Goal: Task Accomplishment & Management: Manage account settings

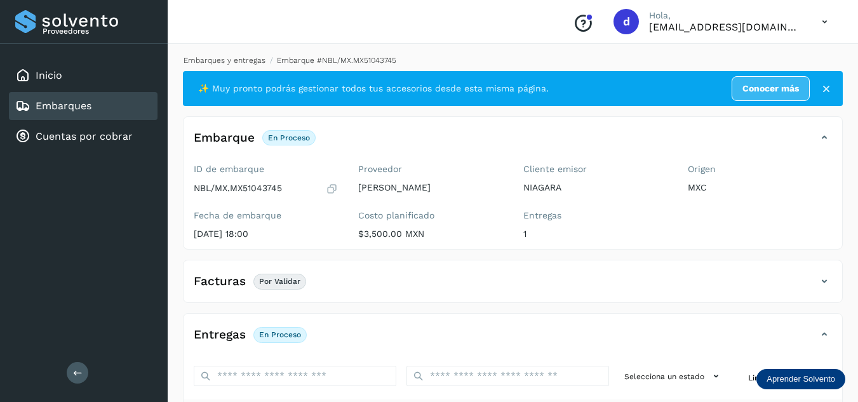
click at [246, 61] on link "Embarques y entregas" at bounding box center [225, 60] width 82 height 9
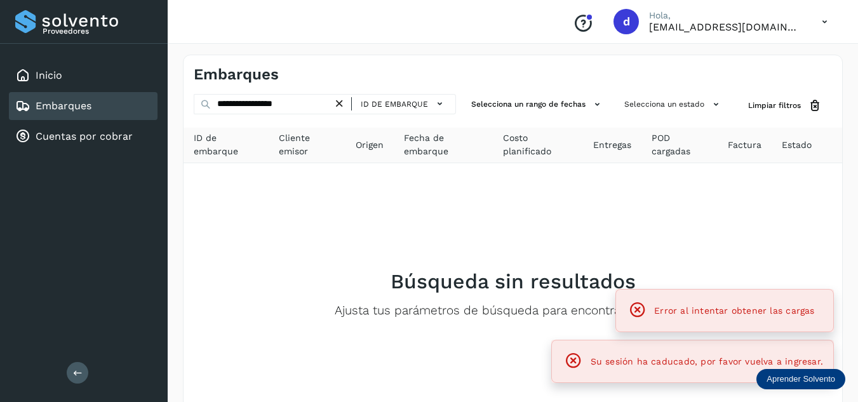
click at [353, 103] on div "ID de embarque" at bounding box center [394, 104] width 123 height 20
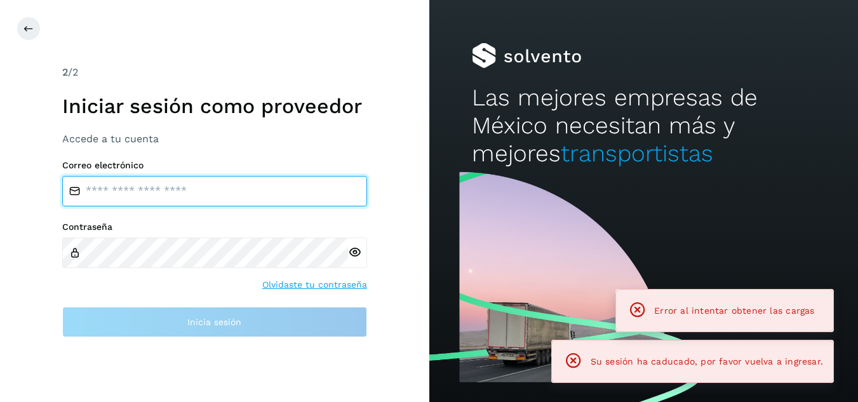
type input "**********"
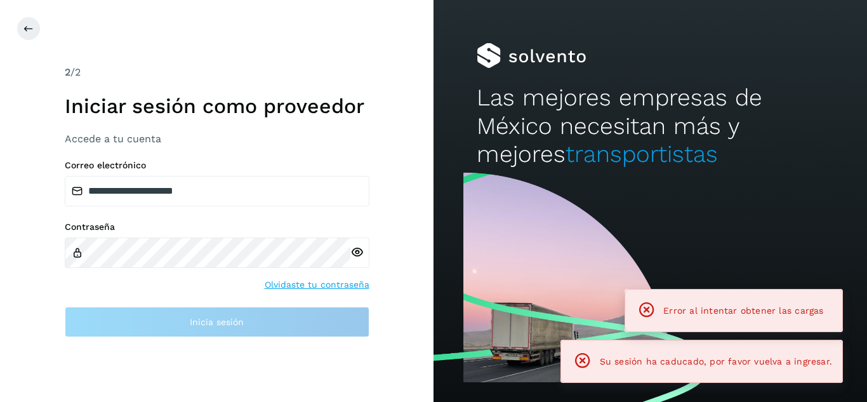
click at [331, 105] on h1 "Iniciar sesión como proveedor" at bounding box center [217, 106] width 305 height 24
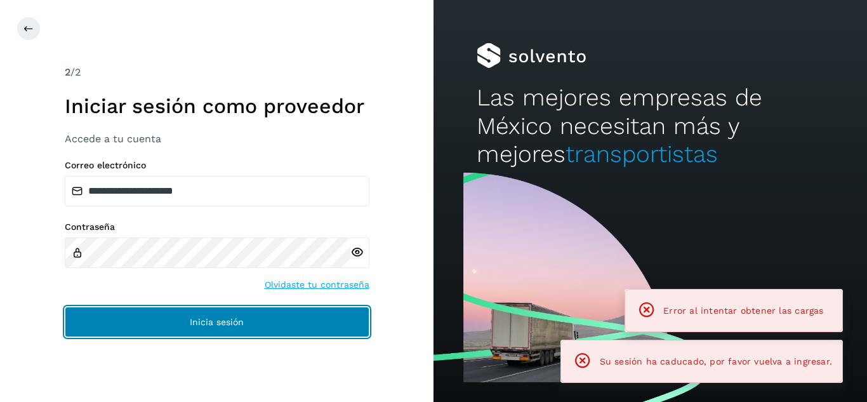
click at [258, 326] on button "Inicia sesión" at bounding box center [217, 322] width 305 height 30
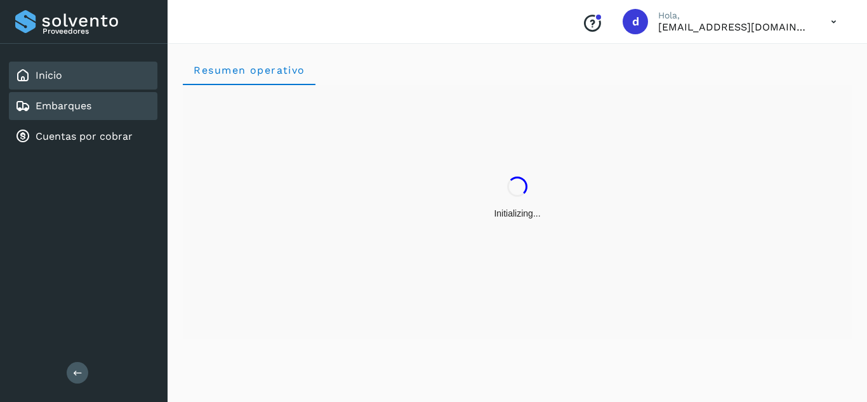
click at [110, 114] on div "Embarques" at bounding box center [83, 106] width 149 height 28
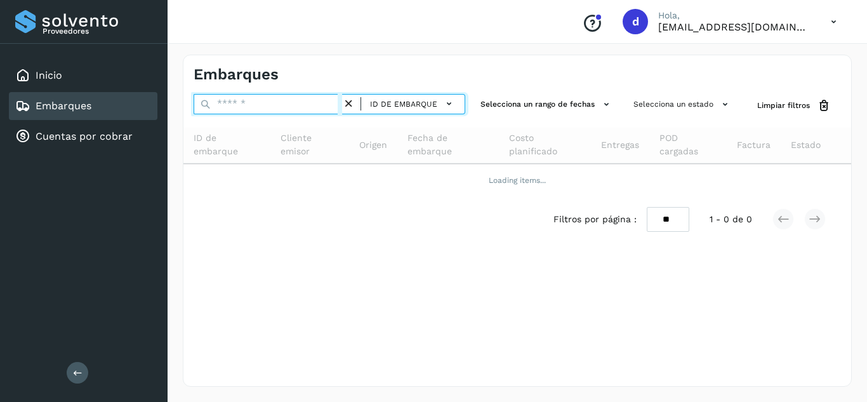
click at [222, 108] on input "text" at bounding box center [268, 104] width 149 height 20
paste input "**********"
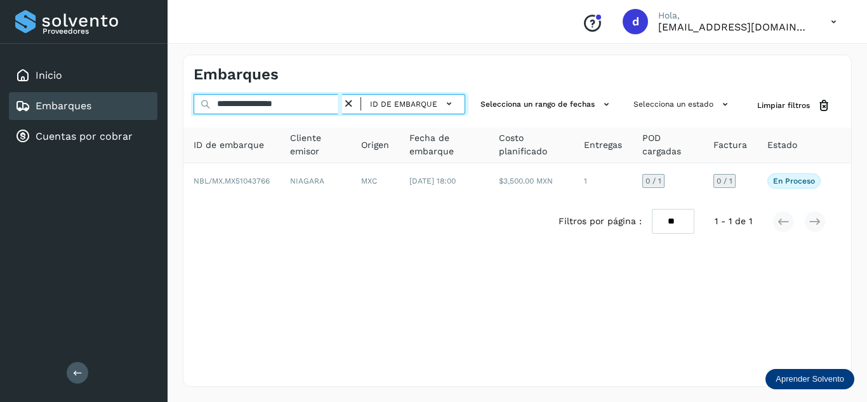
type input "**********"
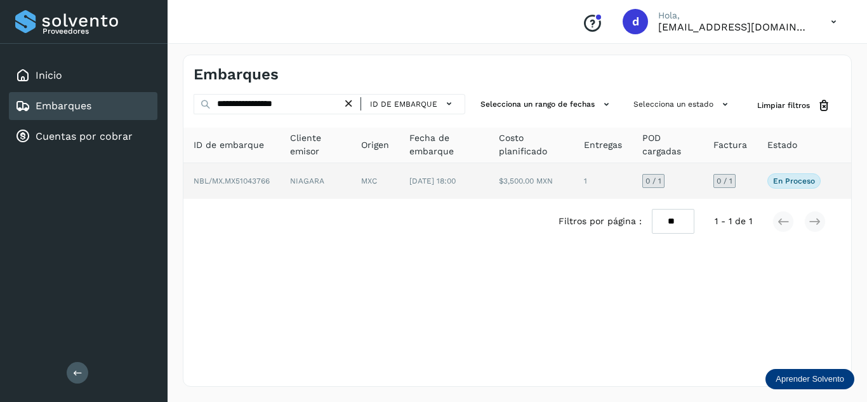
click at [247, 183] on span "NBL/MX.MX51043766" at bounding box center [232, 181] width 76 height 9
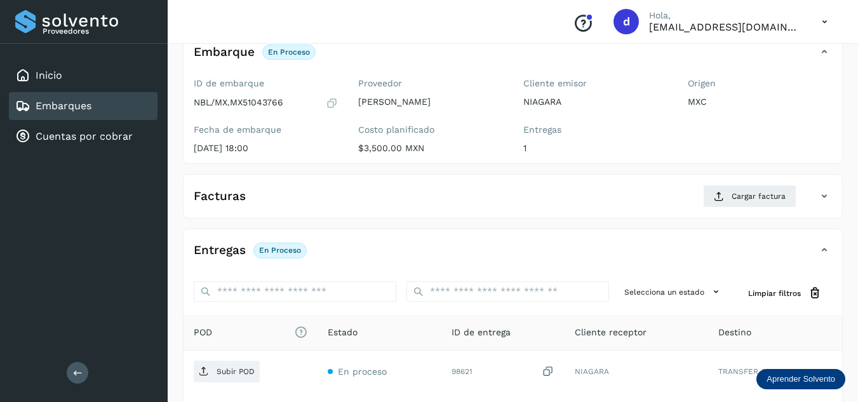
scroll to position [201, 0]
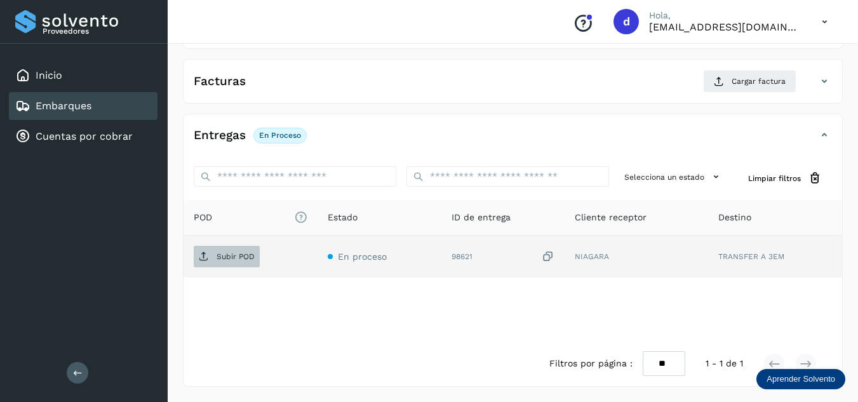
click at [235, 248] on span "Subir POD" at bounding box center [227, 256] width 66 height 20
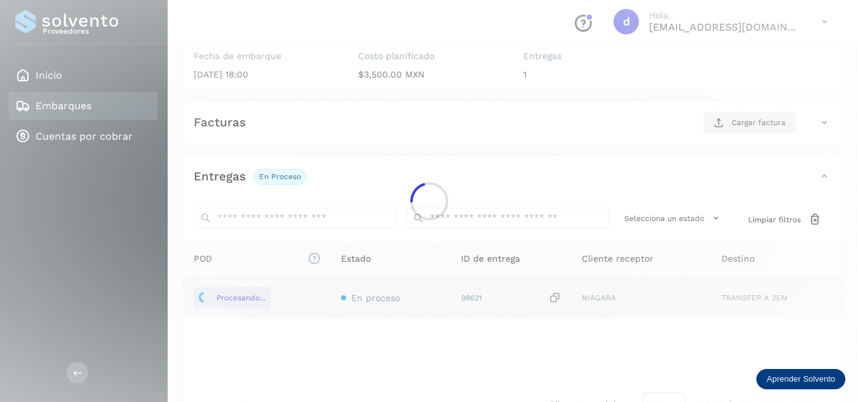
scroll to position [137, 0]
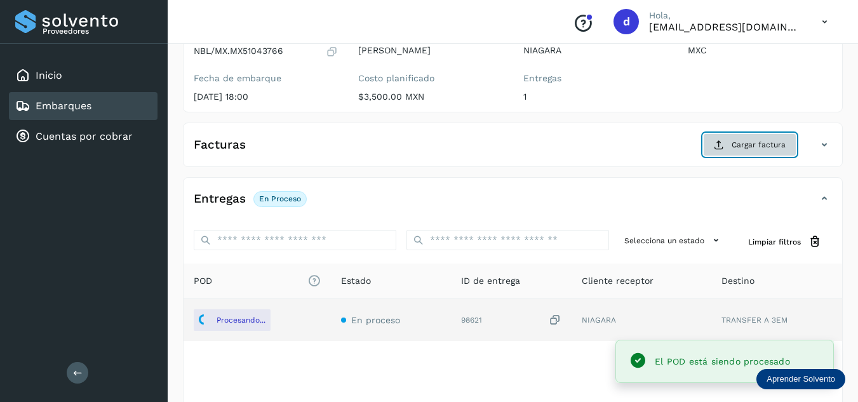
click at [760, 144] on span "Cargar factura" at bounding box center [758, 144] width 54 height 11
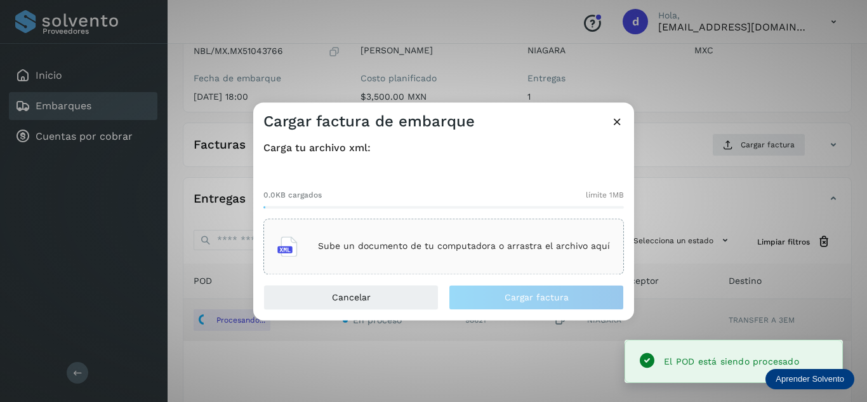
click at [486, 235] on div "Sube un documento de tu computadora o arrastra el archivo aquí" at bounding box center [443, 246] width 333 height 34
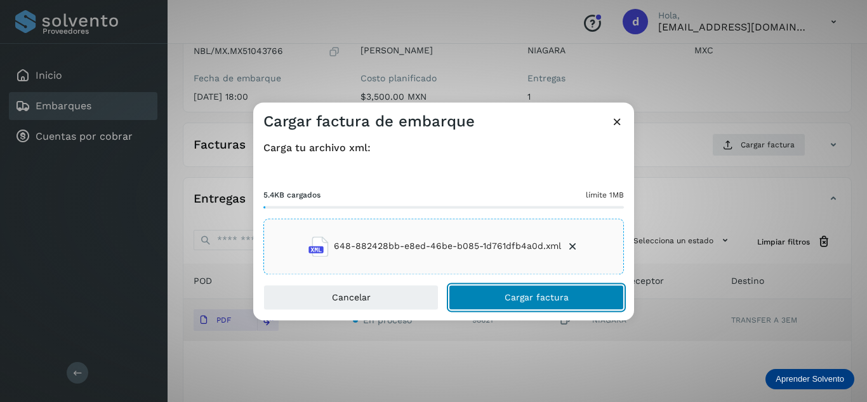
click at [575, 297] on button "Cargar factura" at bounding box center [536, 296] width 175 height 25
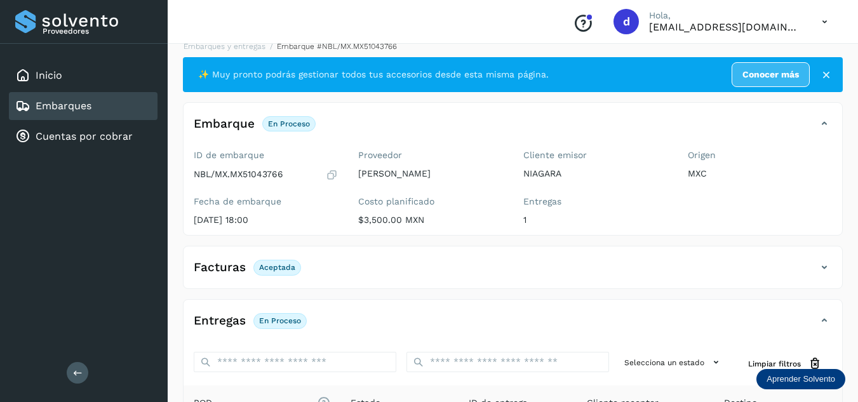
scroll to position [0, 0]
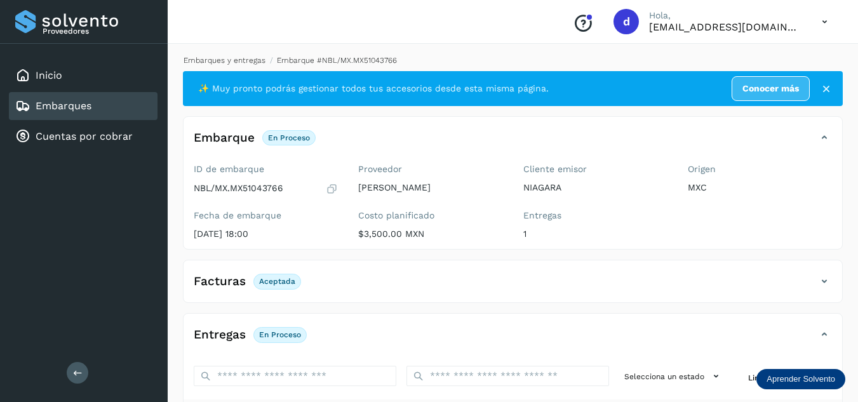
click at [224, 58] on link "Embarques y entregas" at bounding box center [225, 60] width 82 height 9
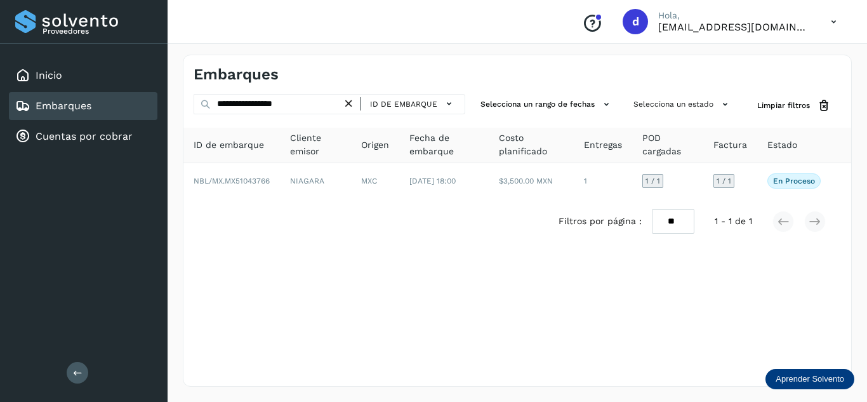
drag, startPoint x: 350, startPoint y: 105, endPoint x: 320, endPoint y: 105, distance: 29.8
click at [349, 105] on icon at bounding box center [348, 103] width 13 height 13
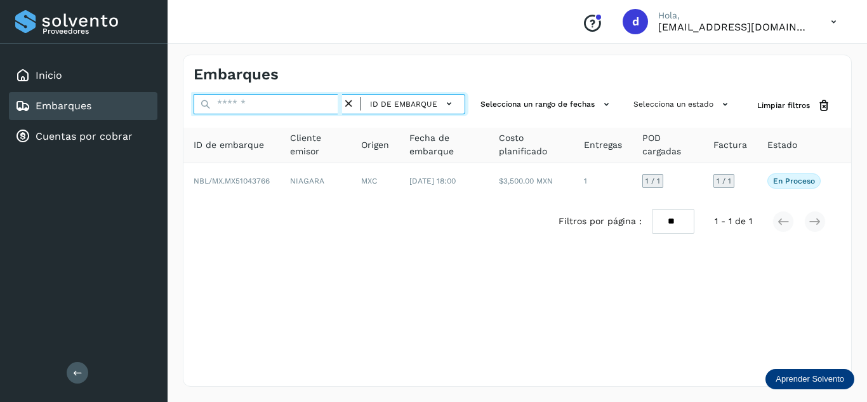
click at [319, 105] on input "text" at bounding box center [268, 104] width 149 height 20
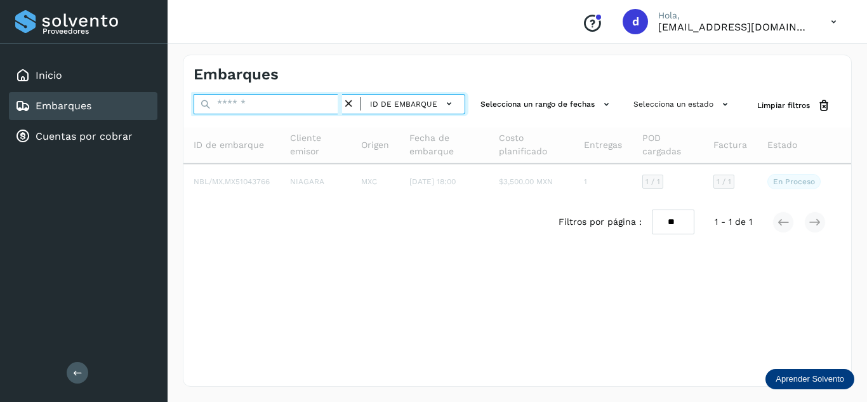
paste input "**********"
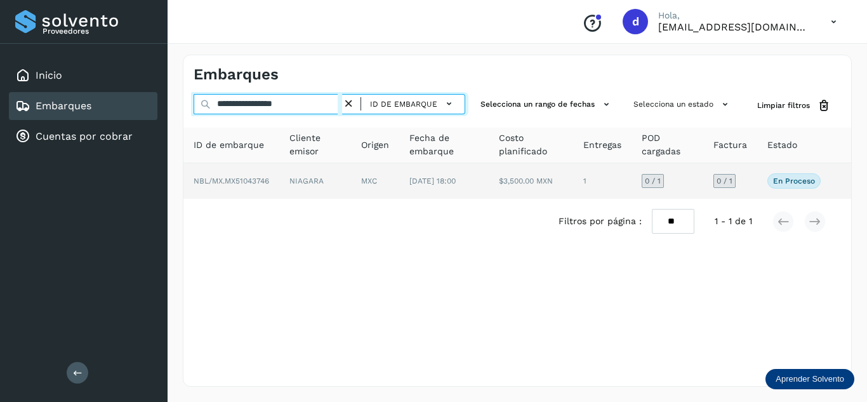
type input "**********"
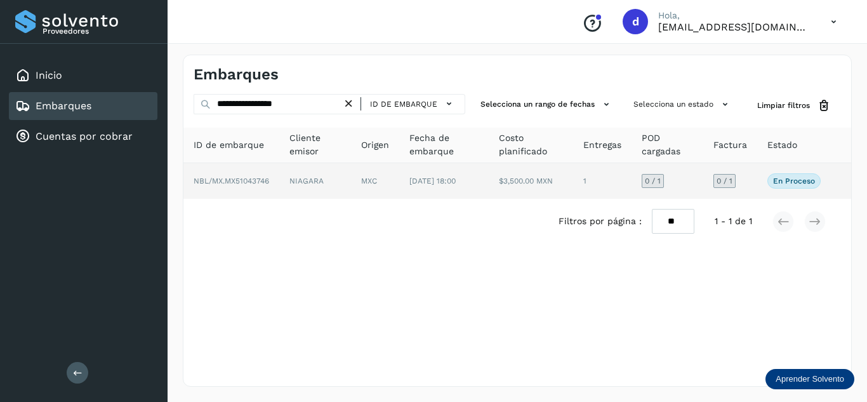
click at [259, 180] on span "NBL/MX.MX51043746" at bounding box center [232, 181] width 76 height 9
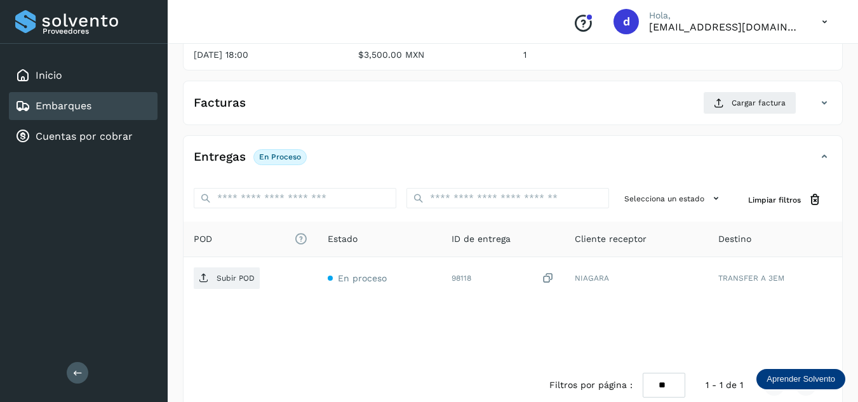
scroll to position [190, 0]
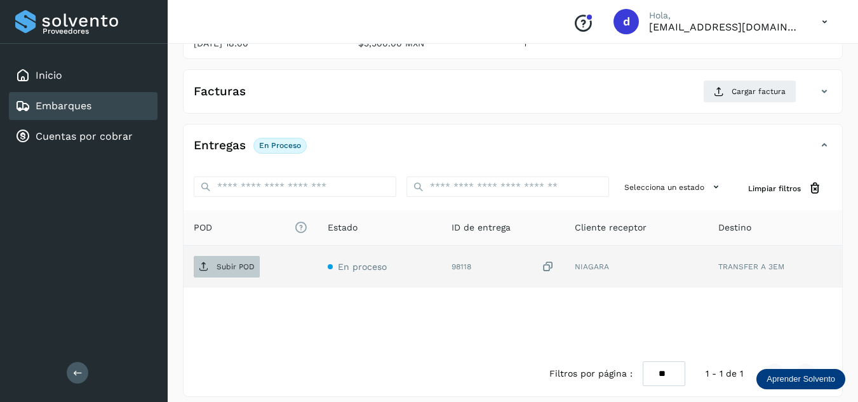
click at [243, 265] on p "Subir POD" at bounding box center [236, 266] width 38 height 9
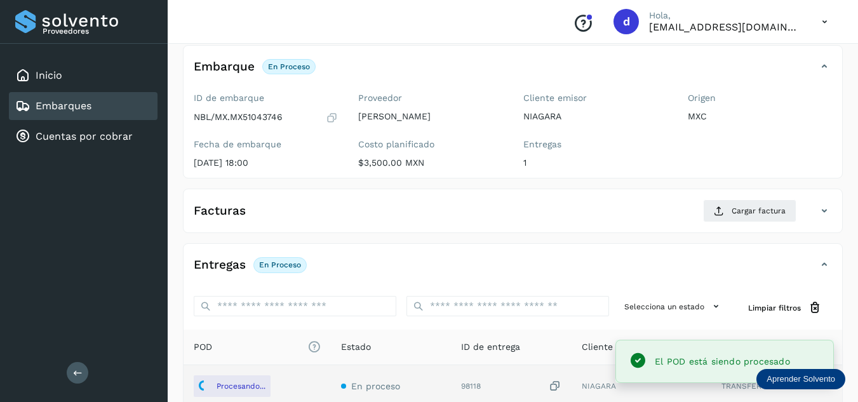
scroll to position [63, 0]
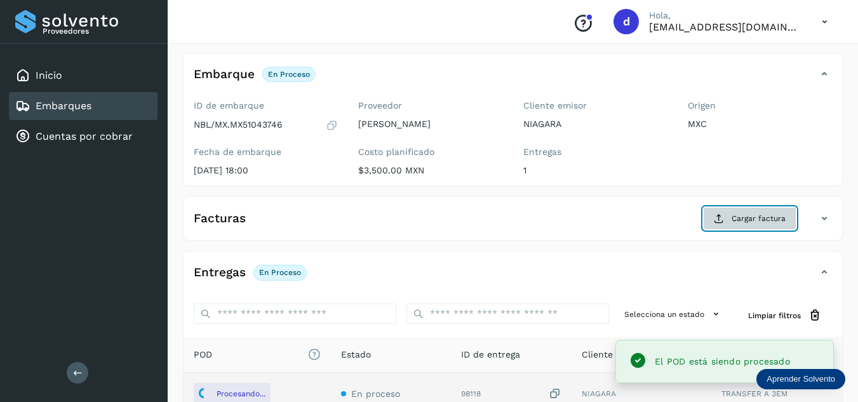
click at [717, 221] on icon at bounding box center [719, 218] width 10 height 10
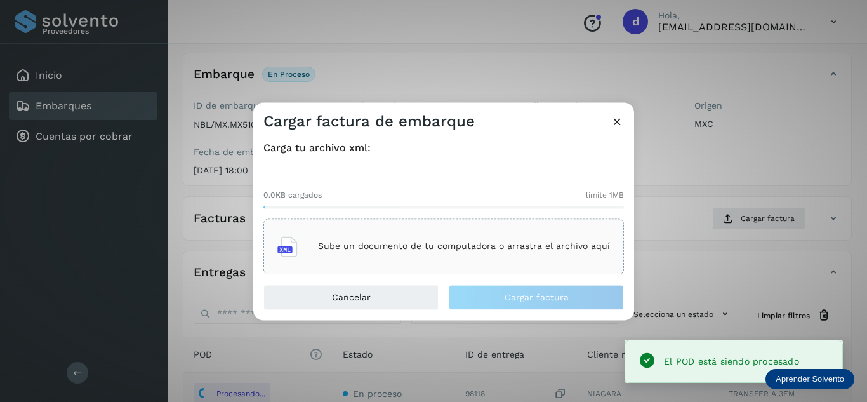
click at [450, 242] on p "Sube un documento de tu computadora o arrastra el archivo aquí" at bounding box center [464, 246] width 292 height 11
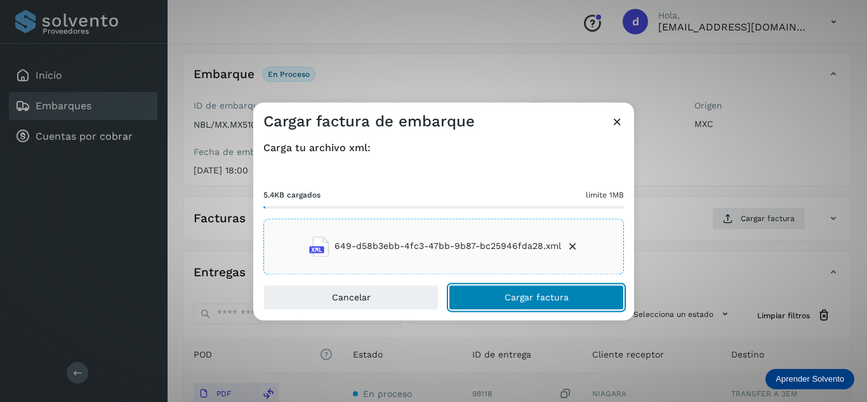
click at [546, 297] on span "Cargar factura" at bounding box center [537, 297] width 64 height 9
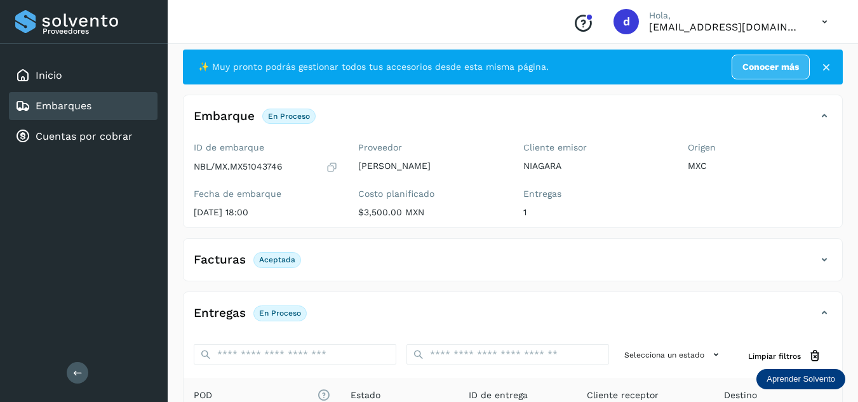
scroll to position [0, 0]
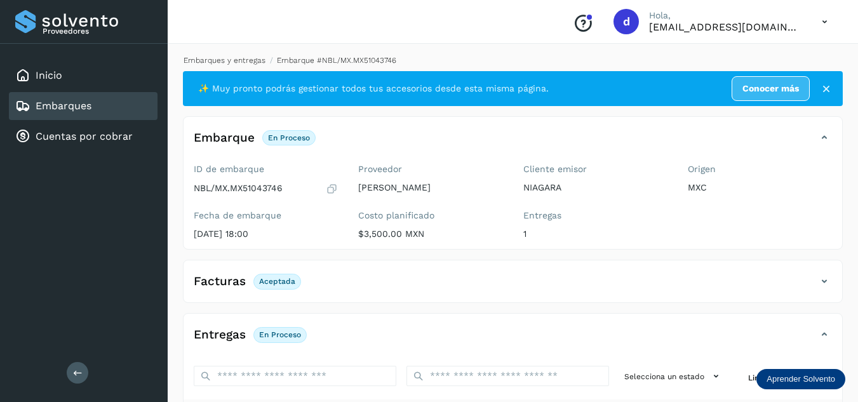
click at [245, 61] on link "Embarques y entregas" at bounding box center [225, 60] width 82 height 9
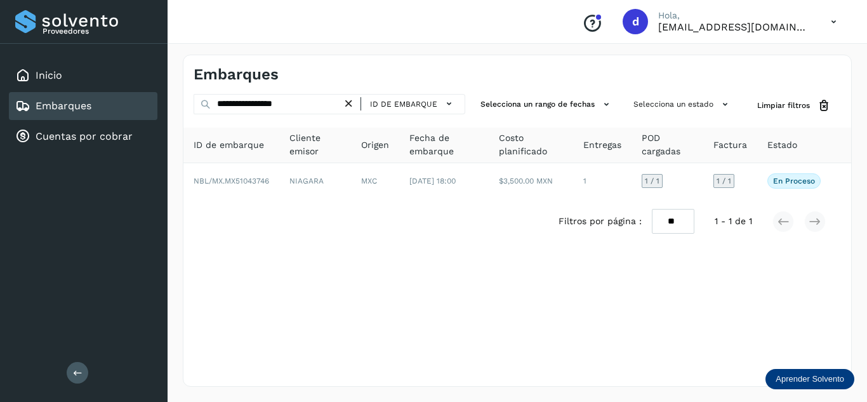
click at [349, 105] on icon at bounding box center [348, 103] width 13 height 13
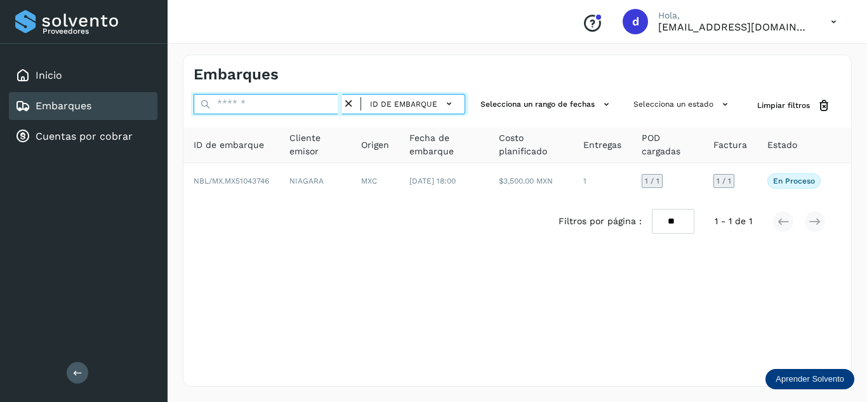
click at [306, 100] on input "text" at bounding box center [268, 104] width 149 height 20
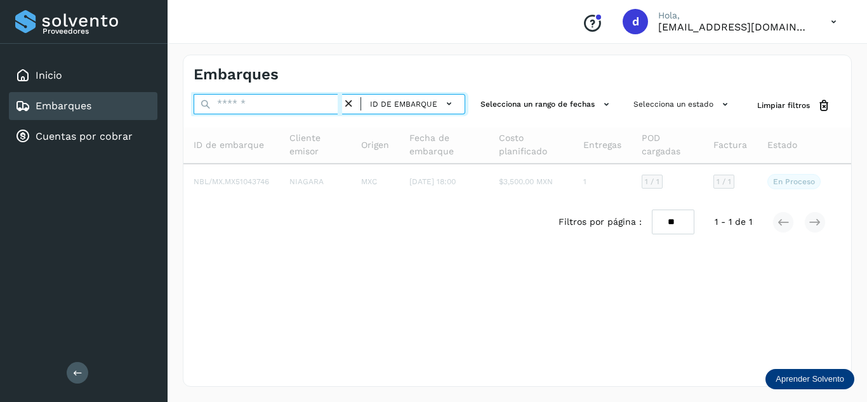
paste input "**********"
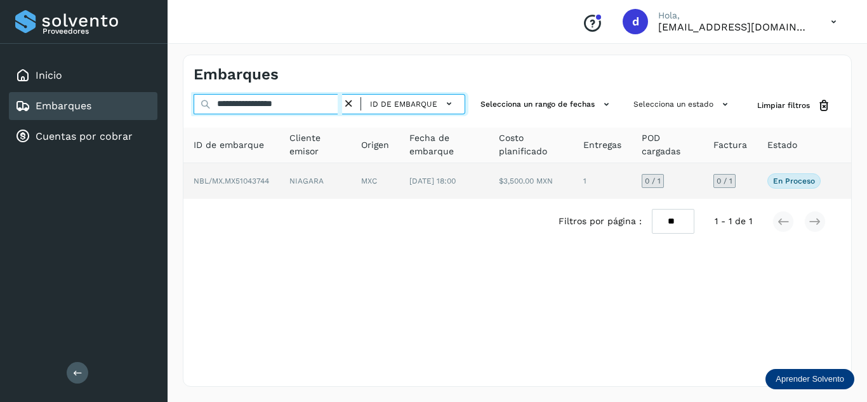
type input "**********"
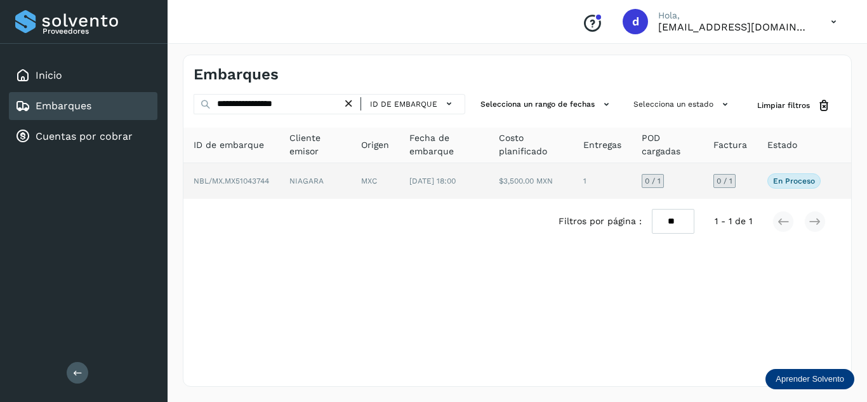
click at [252, 178] on span "NBL/MX.MX51043744" at bounding box center [232, 181] width 76 height 9
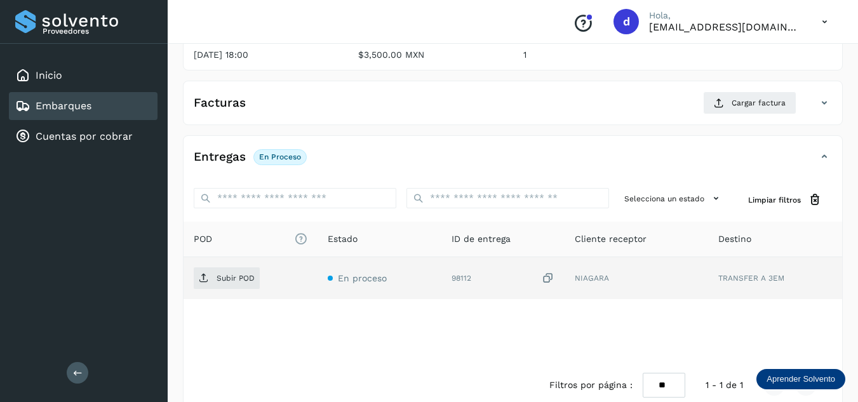
scroll to position [201, 0]
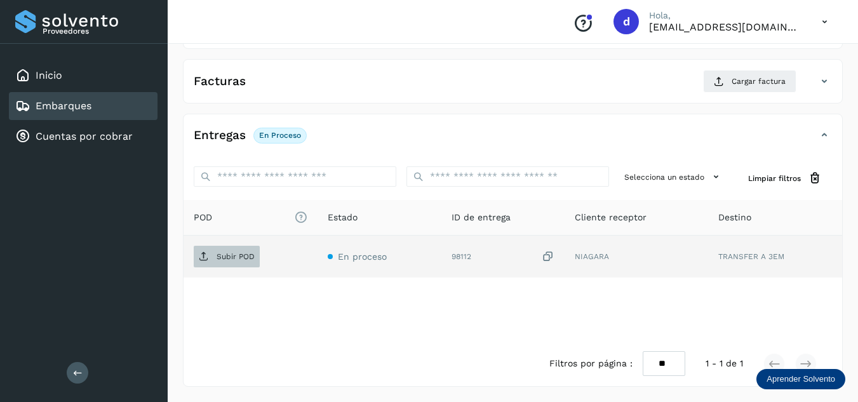
click at [232, 255] on p "Subir POD" at bounding box center [236, 256] width 38 height 9
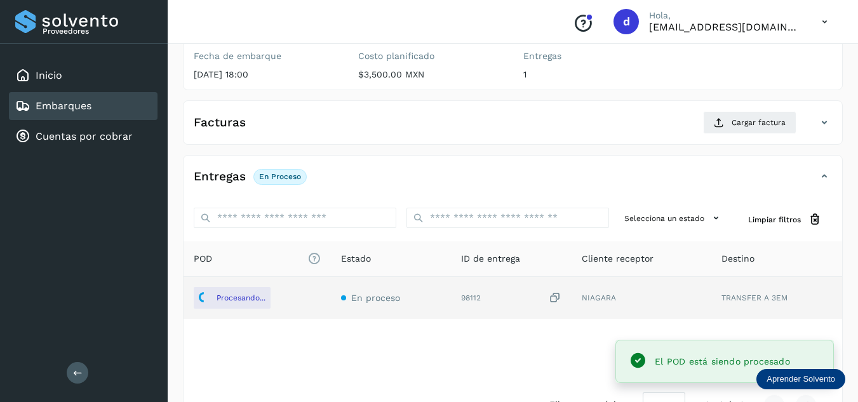
scroll to position [137, 0]
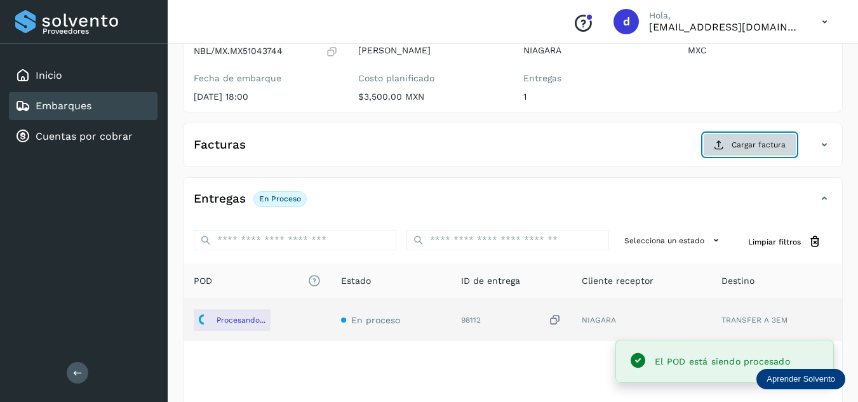
click at [740, 144] on span "Cargar factura" at bounding box center [758, 144] width 54 height 11
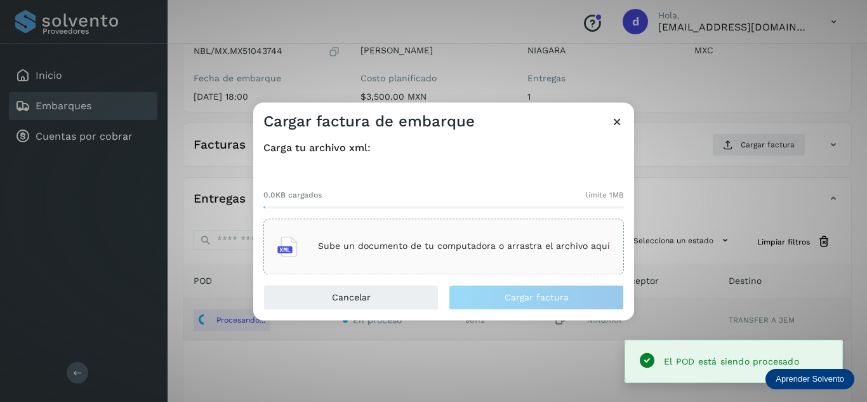
click at [387, 241] on div "Sube un documento de tu computadora o arrastra el archivo aquí" at bounding box center [443, 246] width 333 height 34
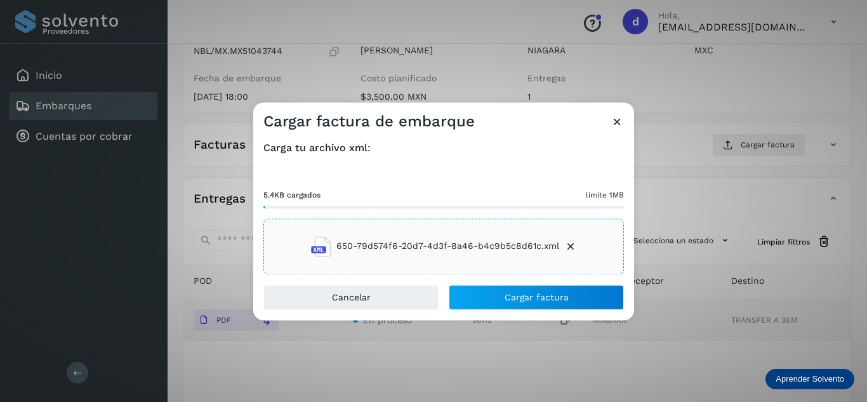
drag, startPoint x: 496, startPoint y: 298, endPoint x: 552, endPoint y: 358, distance: 82.7
click at [552, 358] on div "Cargar factura de embarque Carga tu archivo xml: 5.4KB cargados límite 1MB 650-…" at bounding box center [433, 201] width 867 height 402
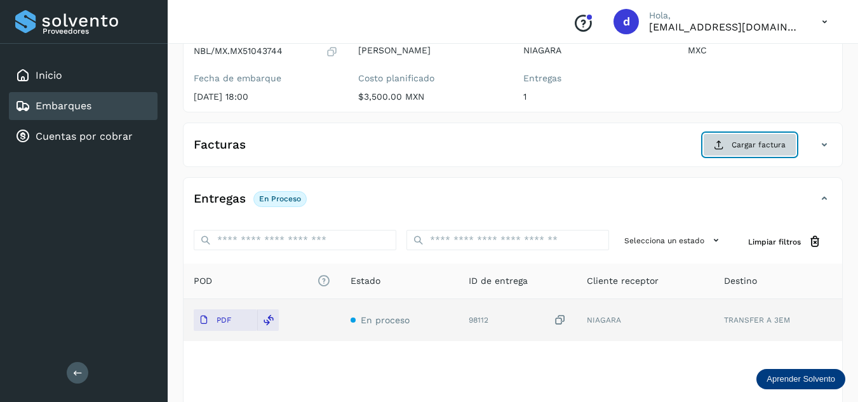
click at [740, 147] on span "Cargar factura" at bounding box center [758, 144] width 54 height 11
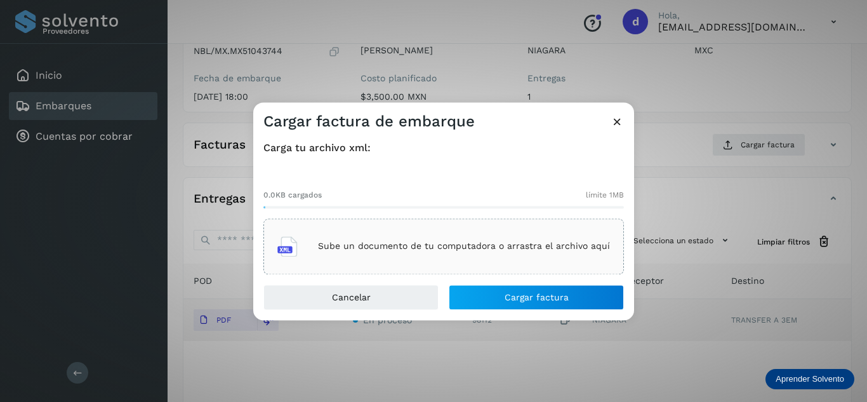
click at [491, 239] on div "Sube un documento de tu computadora o arrastra el archivo aquí" at bounding box center [443, 246] width 333 height 34
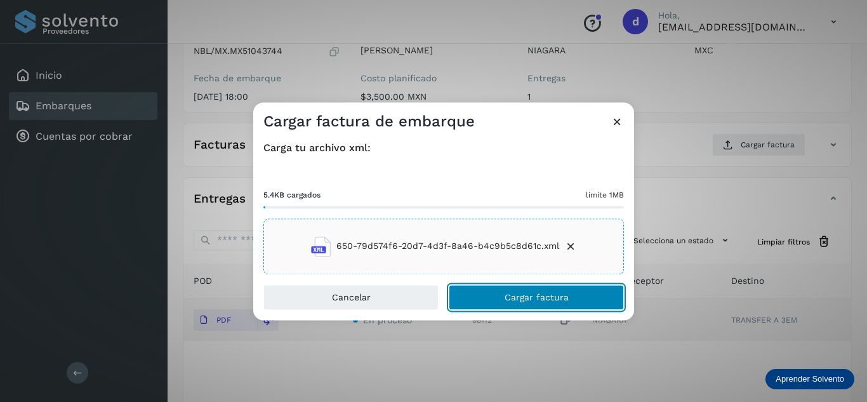
click at [547, 304] on button "Cargar factura" at bounding box center [536, 296] width 175 height 25
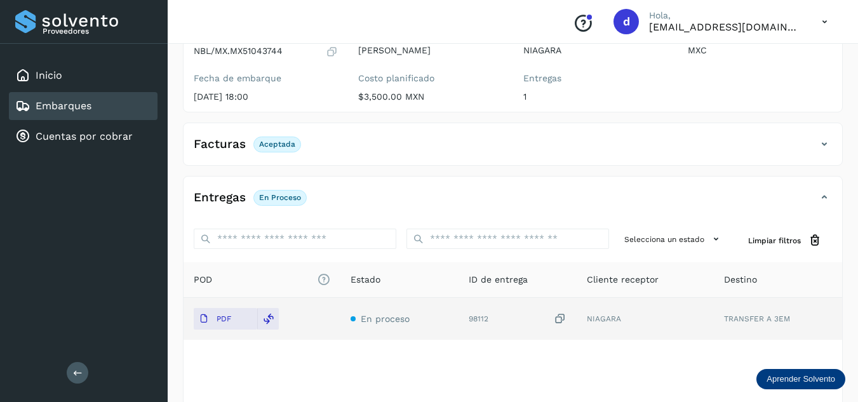
scroll to position [0, 0]
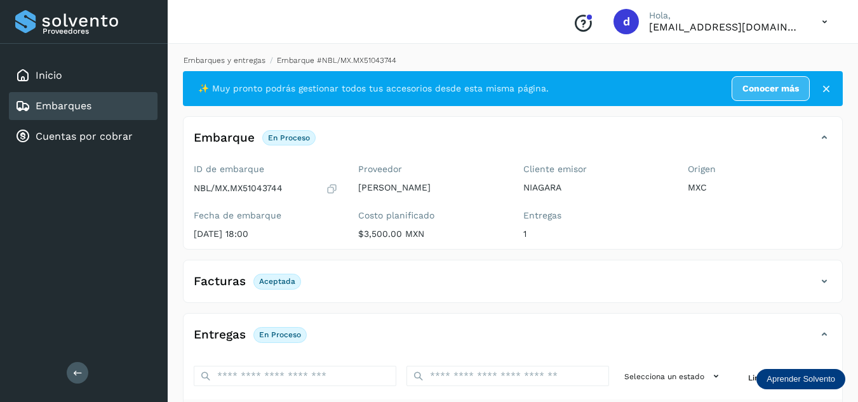
click at [203, 64] on link "Embarques y entregas" at bounding box center [225, 60] width 82 height 9
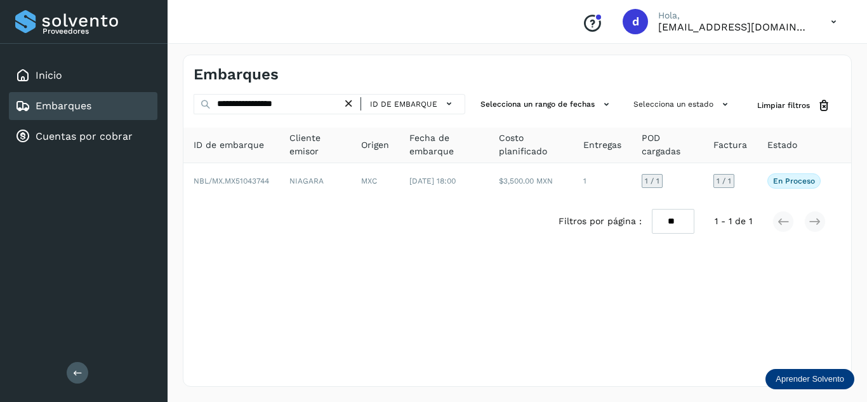
click at [354, 102] on icon at bounding box center [348, 103] width 13 height 13
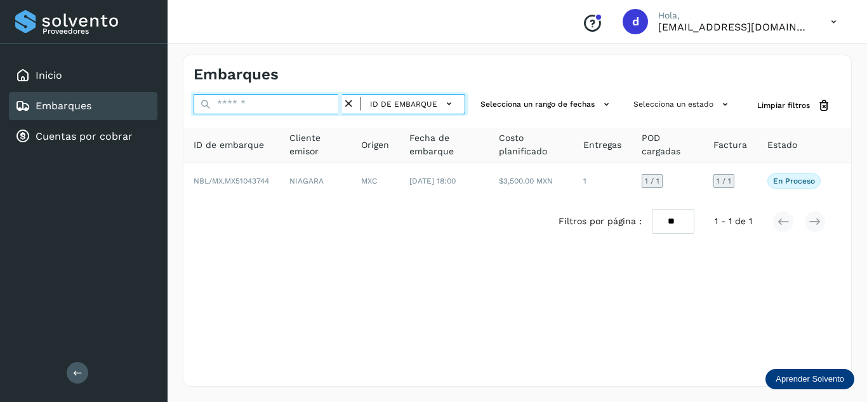
click at [333, 100] on input "text" at bounding box center [268, 104] width 149 height 20
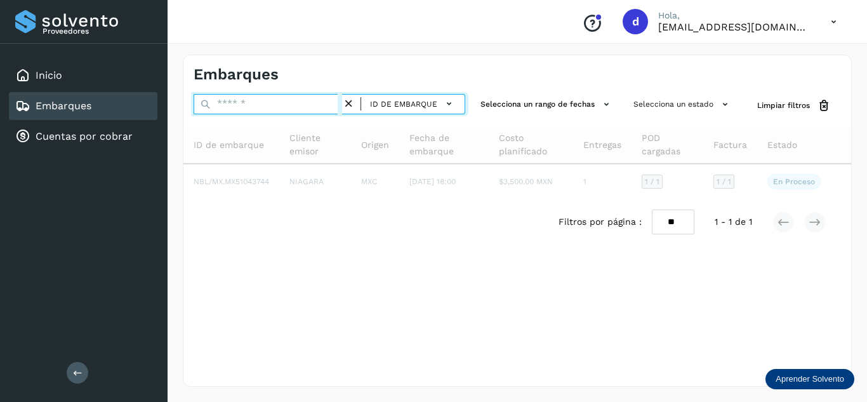
paste input "**********"
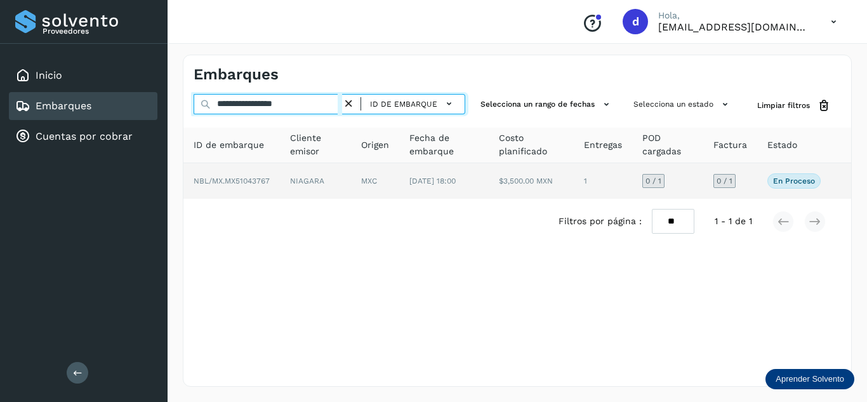
type input "**********"
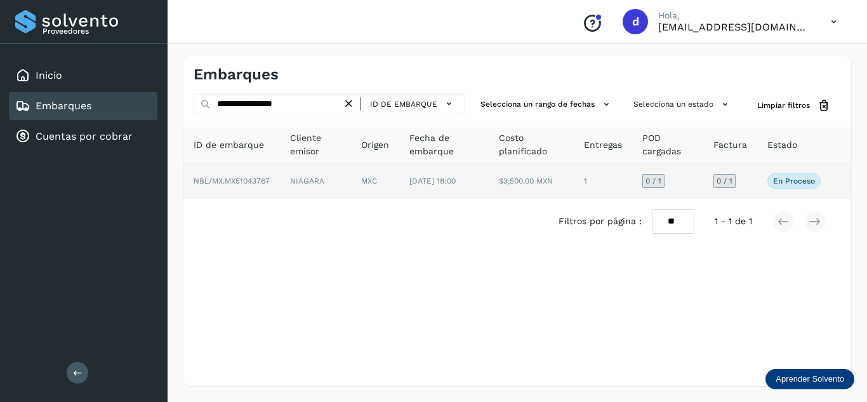
click at [255, 182] on span "NBL/MX.MX51043767" at bounding box center [232, 181] width 76 height 9
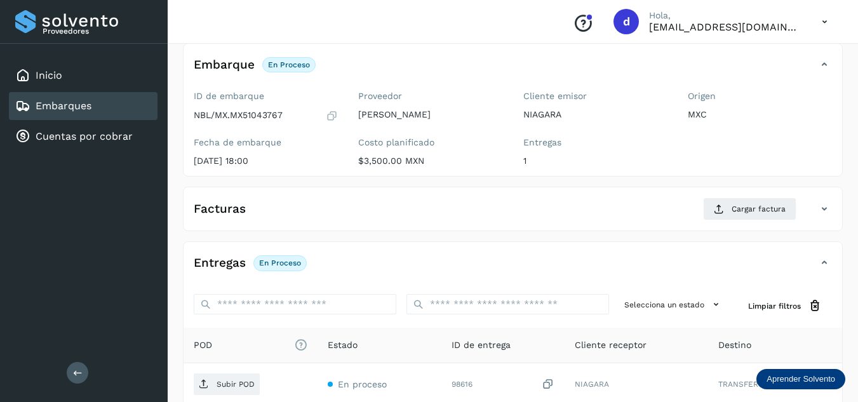
scroll to position [201, 0]
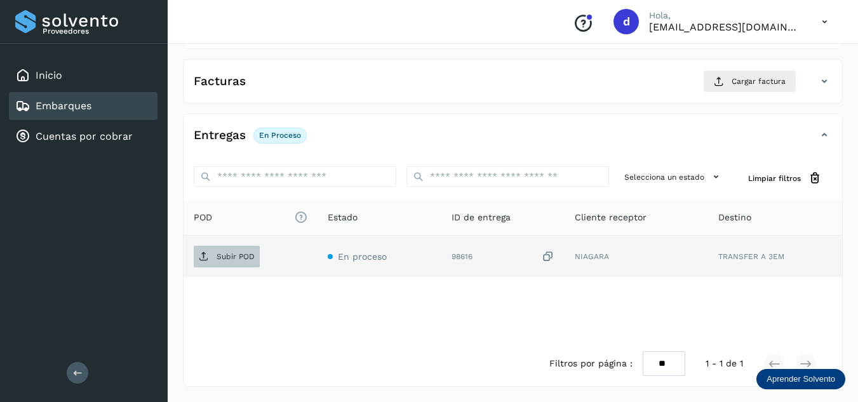
click at [242, 261] on p "Subir POD" at bounding box center [236, 256] width 38 height 9
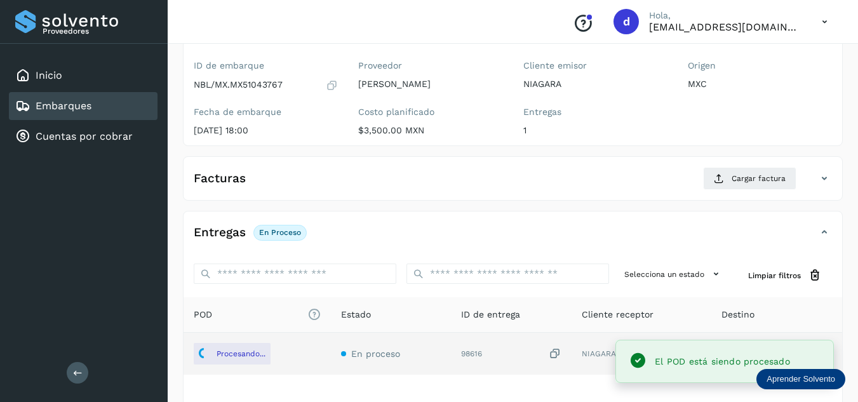
scroll to position [74, 0]
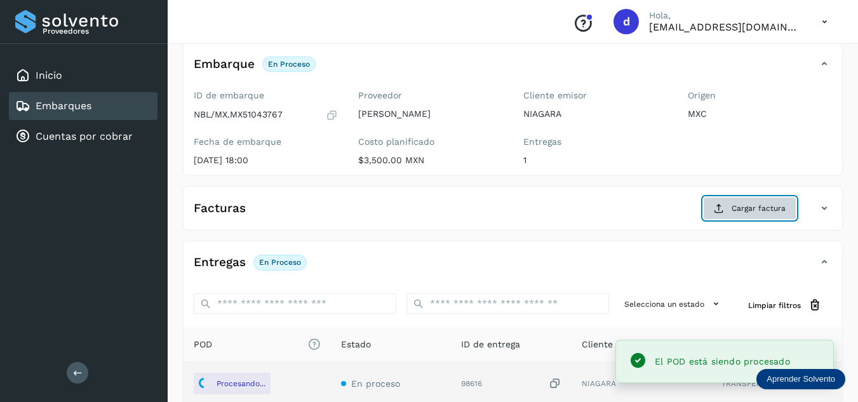
click at [756, 212] on span "Cargar factura" at bounding box center [758, 208] width 54 height 11
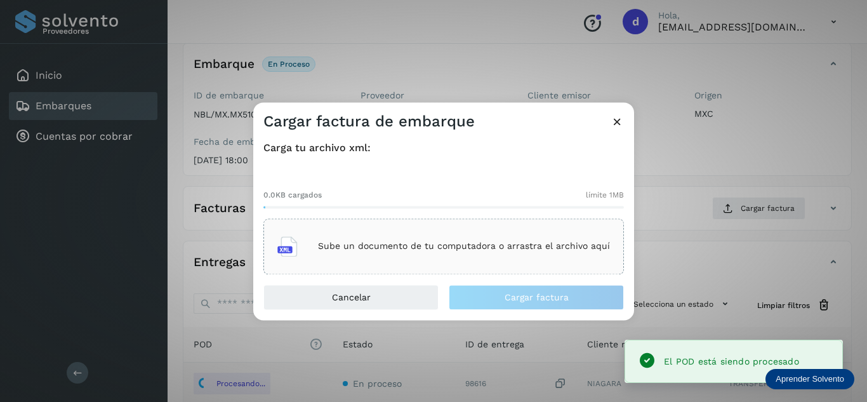
click at [446, 247] on p "Sube un documento de tu computadora o arrastra el archivo aquí" at bounding box center [464, 246] width 292 height 11
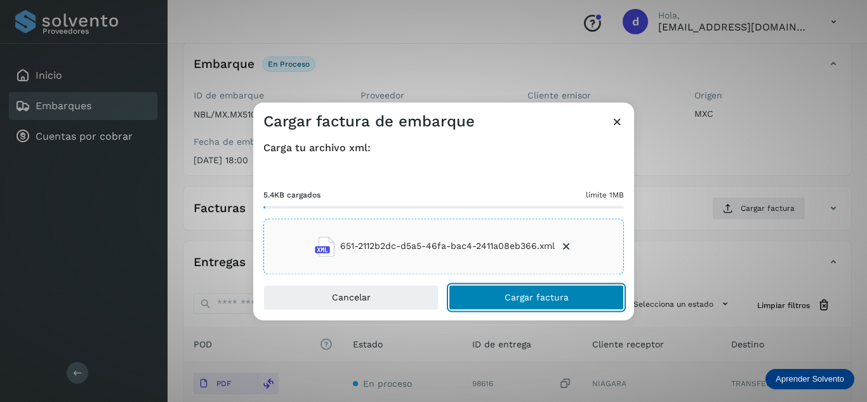
click at [508, 290] on button "Cargar factura" at bounding box center [536, 296] width 175 height 25
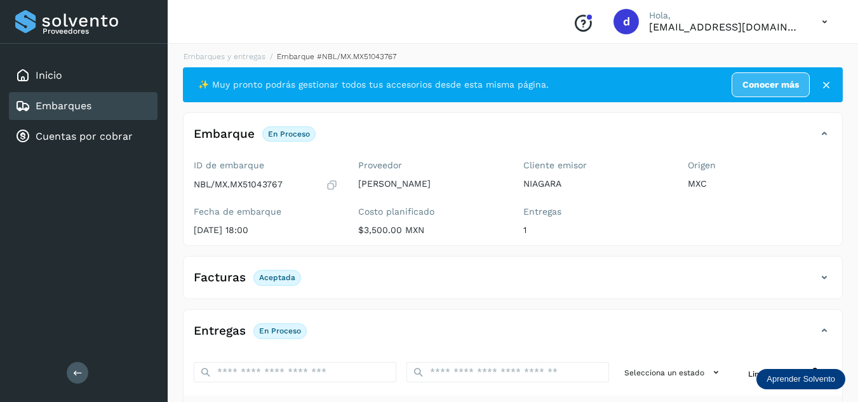
scroll to position [0, 0]
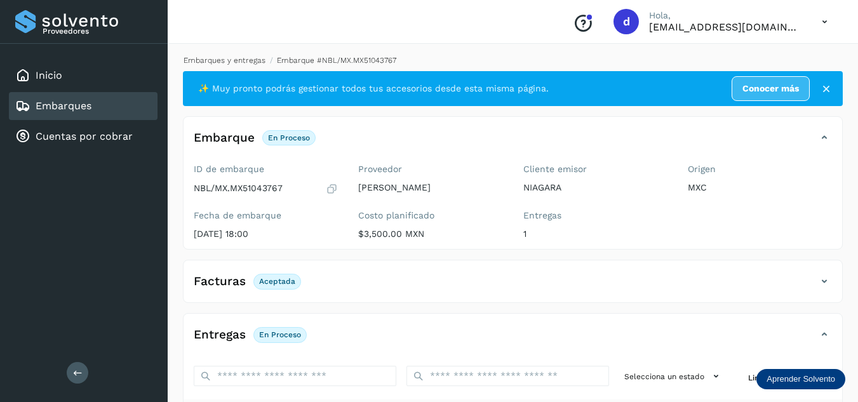
click at [243, 62] on link "Embarques y entregas" at bounding box center [225, 60] width 82 height 9
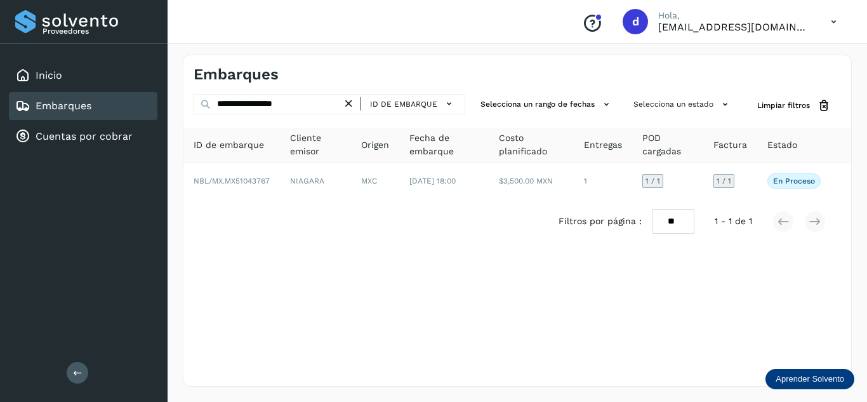
click at [355, 105] on icon at bounding box center [348, 103] width 13 height 13
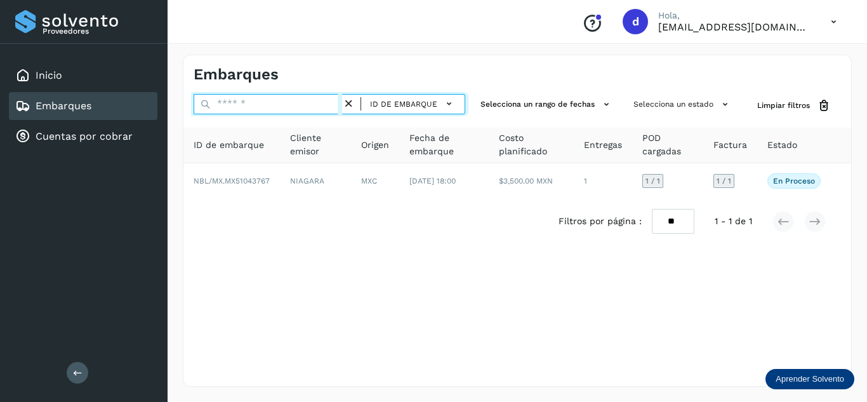
click at [330, 104] on input "text" at bounding box center [268, 104] width 149 height 20
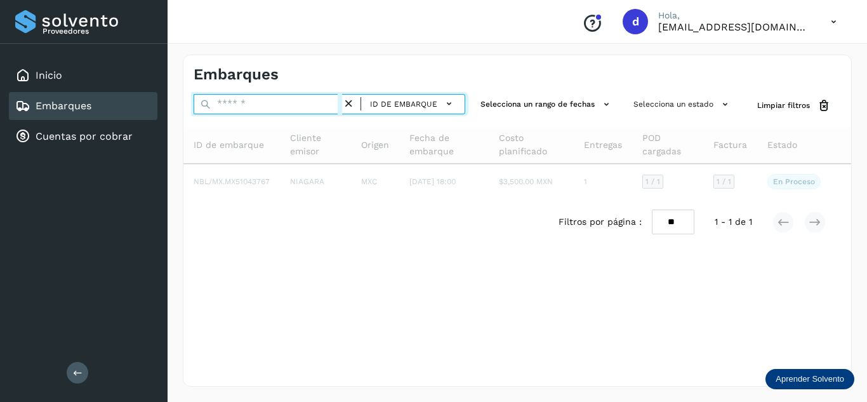
paste input "**********"
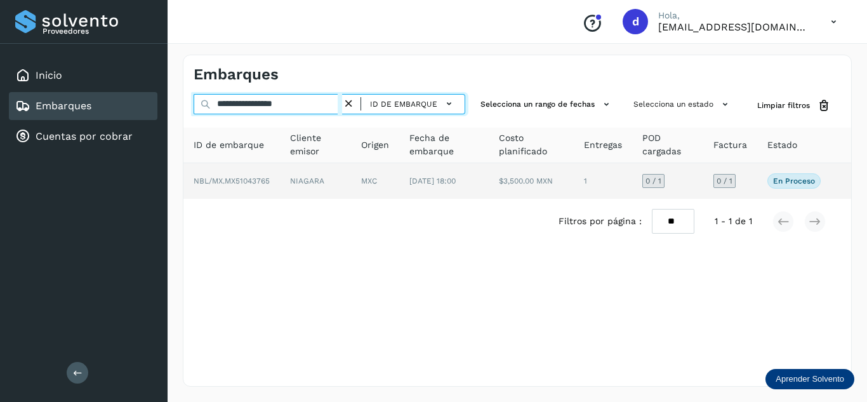
type input "**********"
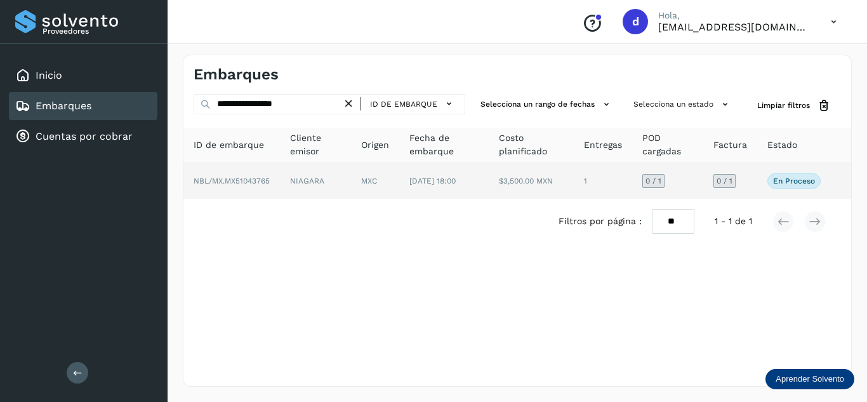
click at [228, 183] on span "NBL/MX.MX51043765" at bounding box center [232, 181] width 76 height 9
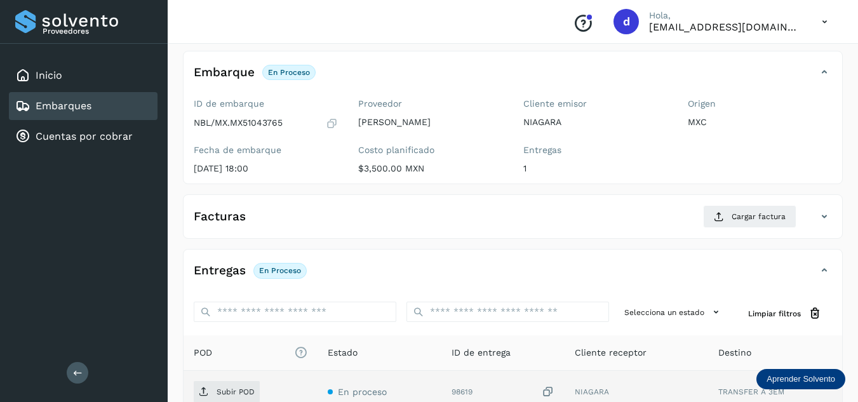
scroll to position [127, 0]
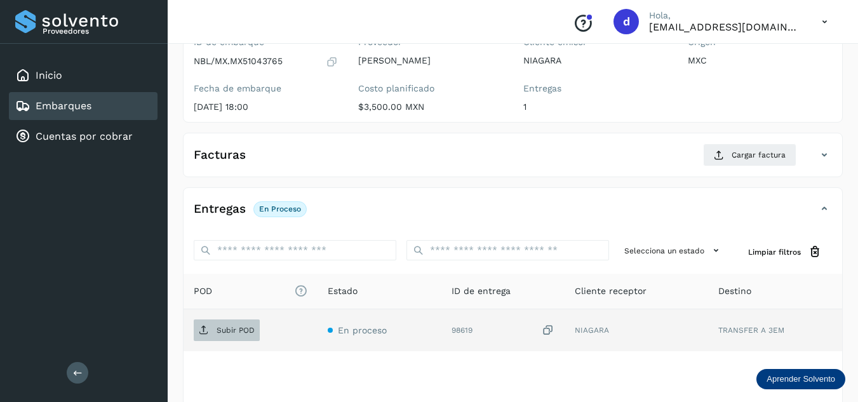
click at [217, 328] on p "Subir POD" at bounding box center [236, 330] width 38 height 9
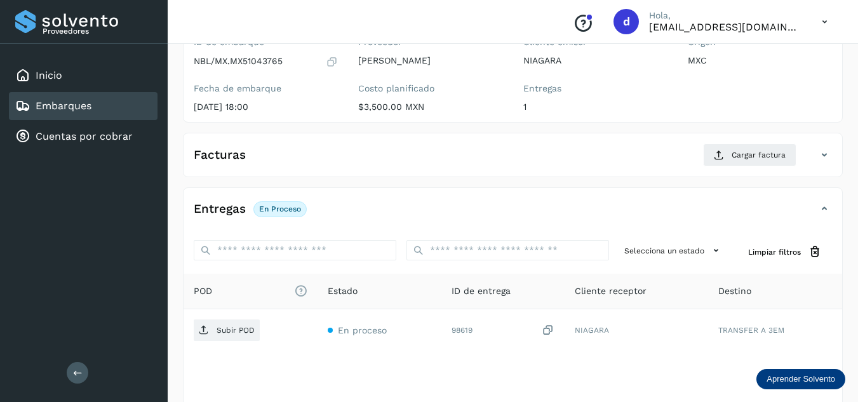
scroll to position [0, 0]
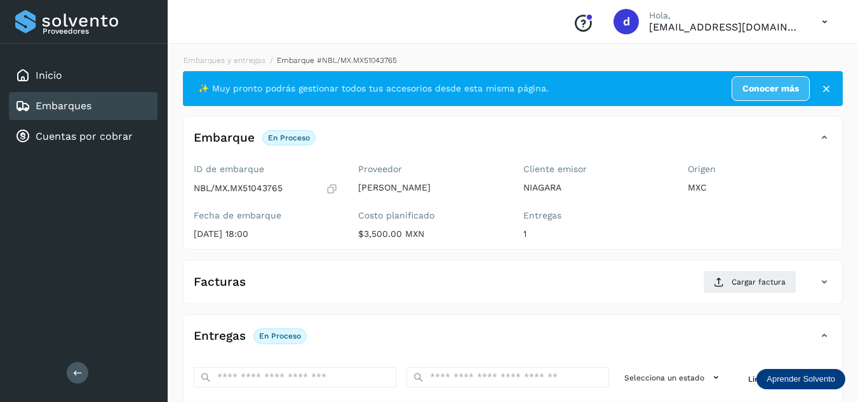
click at [240, 66] on div "Embarques y entregas Embarque #NBL/MX.MX51043765 ✨ Muy pronto podrás gestionar …" at bounding box center [513, 321] width 660 height 533
click at [241, 62] on link "Embarques y entregas" at bounding box center [225, 60] width 82 height 9
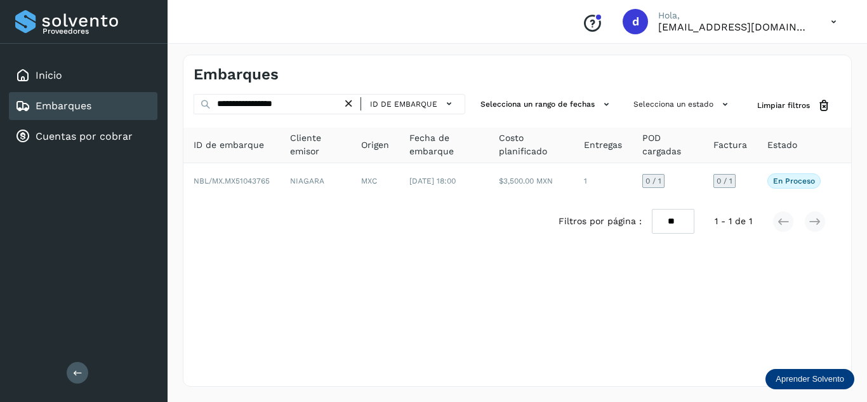
click at [352, 108] on icon at bounding box center [348, 103] width 13 height 13
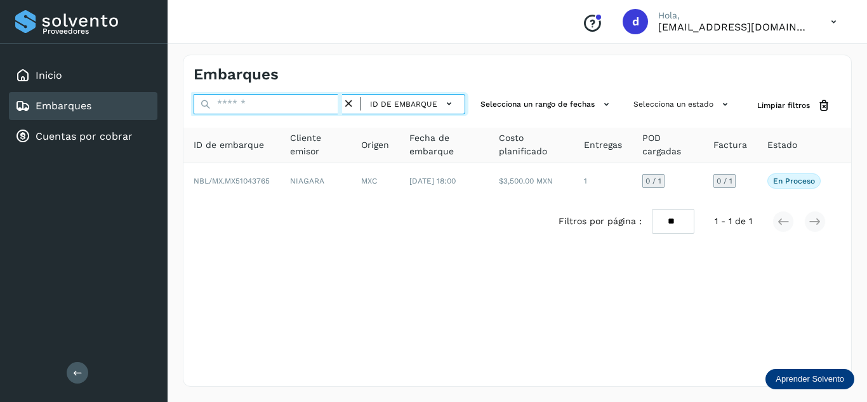
click at [317, 108] on input "text" at bounding box center [268, 104] width 149 height 20
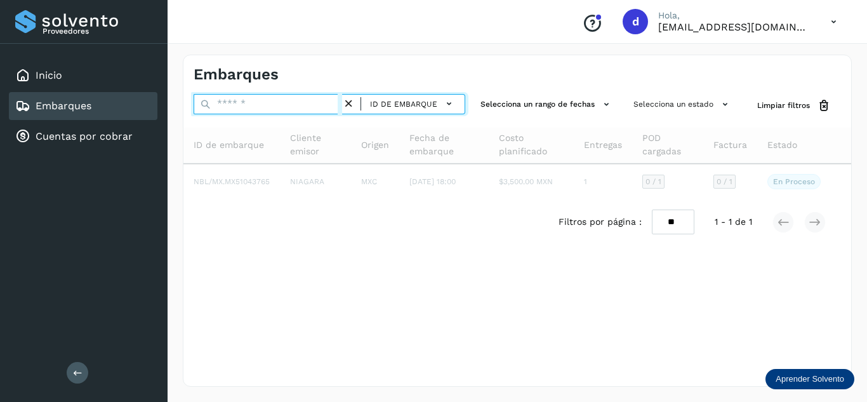
paste input "**********"
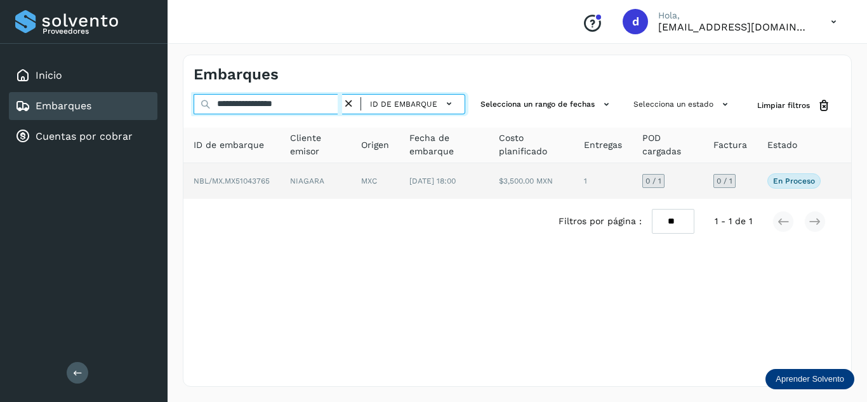
type input "**********"
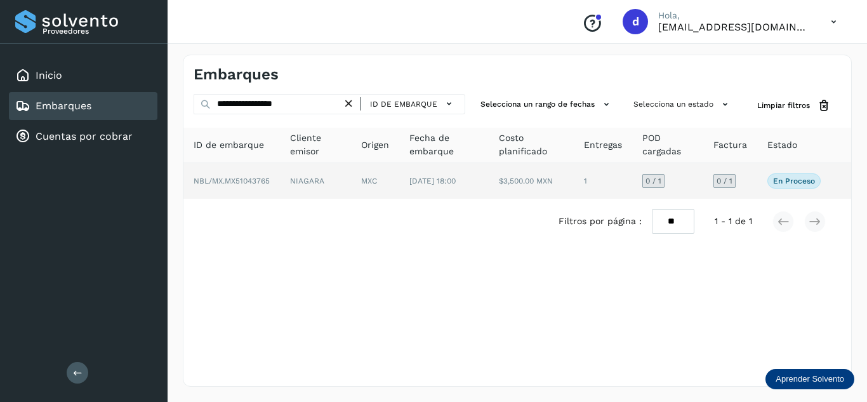
click at [225, 185] on span "NBL/MX.MX51043765" at bounding box center [232, 181] width 76 height 9
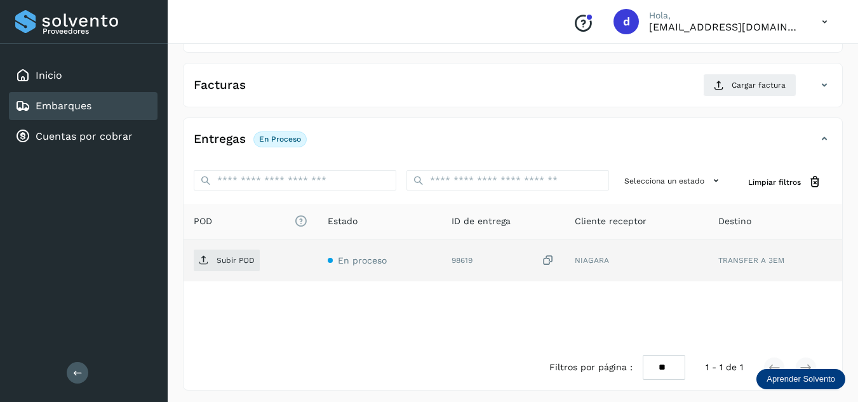
scroll to position [201, 0]
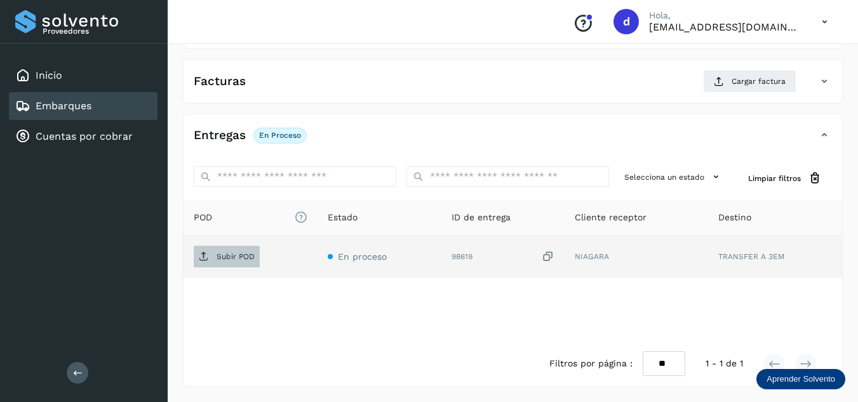
click at [240, 258] on p "Subir POD" at bounding box center [236, 256] width 38 height 9
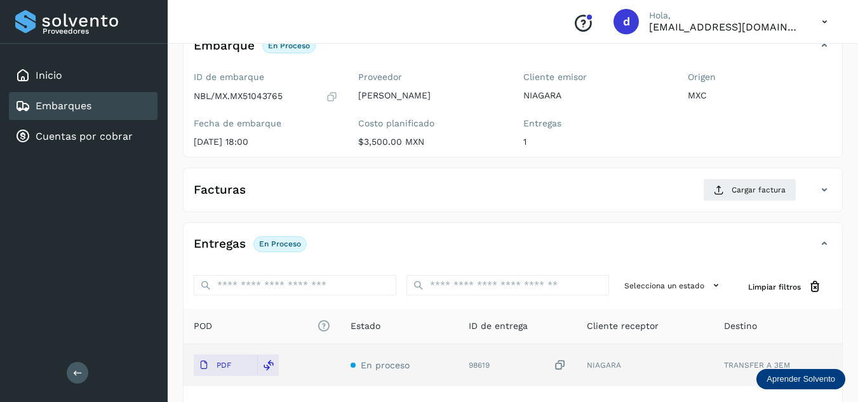
scroll to position [0, 0]
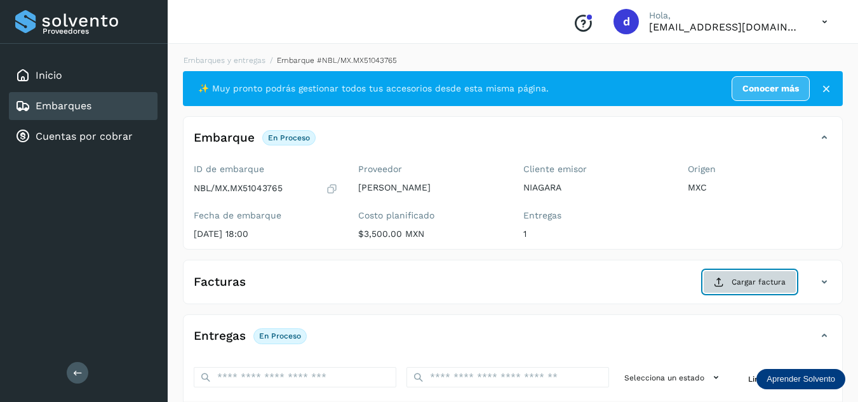
click at [768, 284] on span "Cargar factura" at bounding box center [758, 281] width 54 height 11
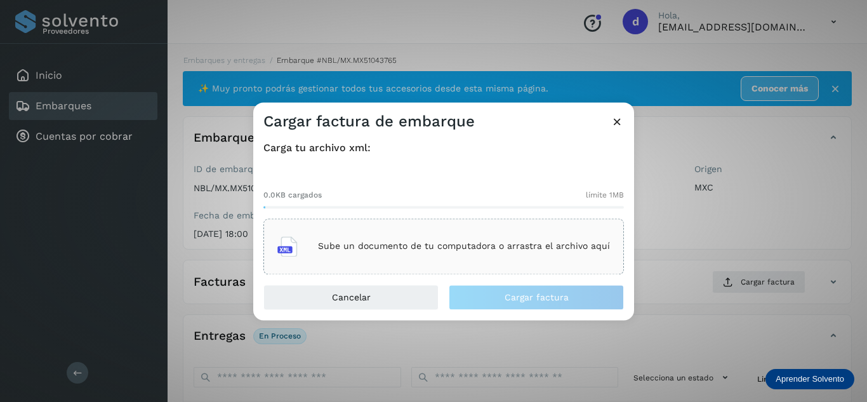
click at [477, 234] on div "Sube un documento de tu computadora o arrastra el archivo aquí" at bounding box center [443, 246] width 333 height 34
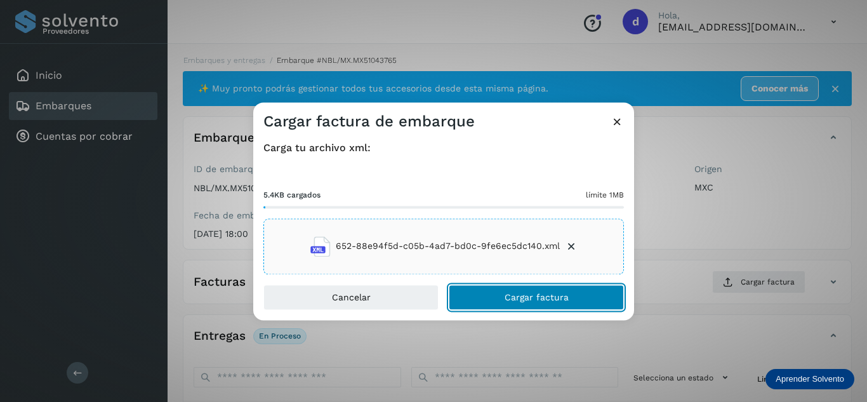
click at [570, 291] on button "Cargar factura" at bounding box center [536, 296] width 175 height 25
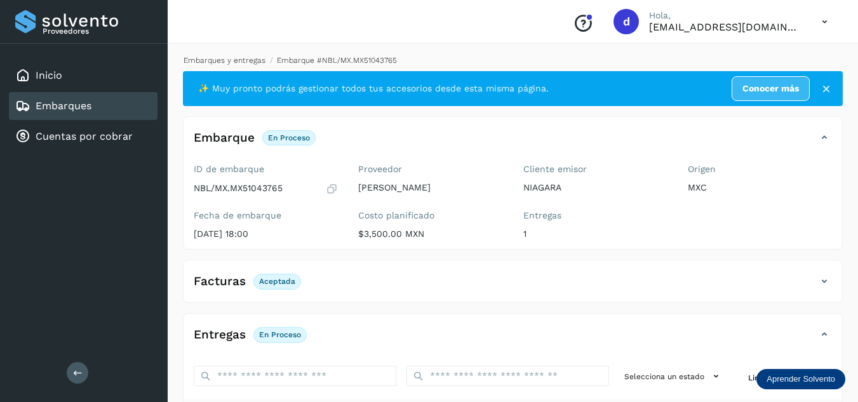
click at [258, 62] on link "Embarques y entregas" at bounding box center [225, 60] width 82 height 9
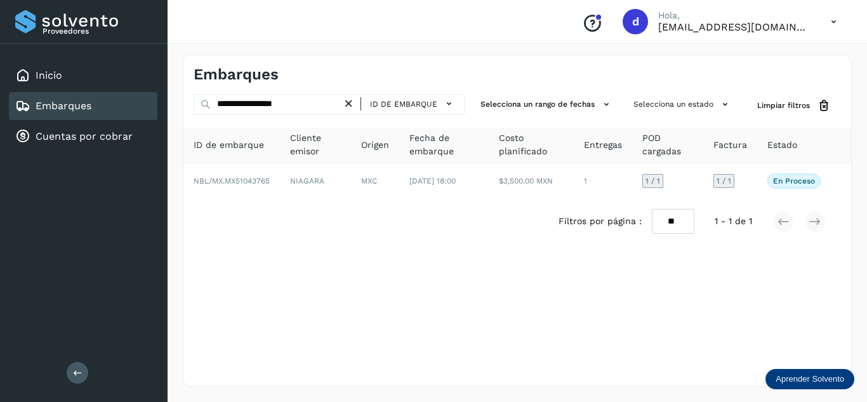
click at [352, 102] on icon at bounding box center [348, 103] width 13 height 13
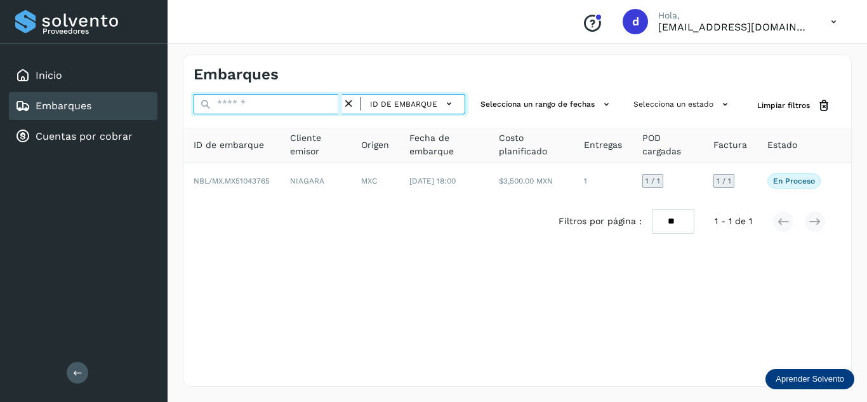
click at [331, 107] on input "text" at bounding box center [268, 104] width 149 height 20
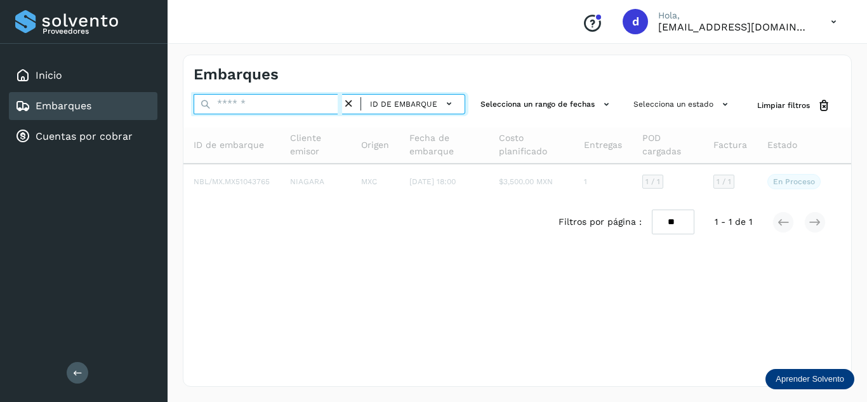
paste input "**********"
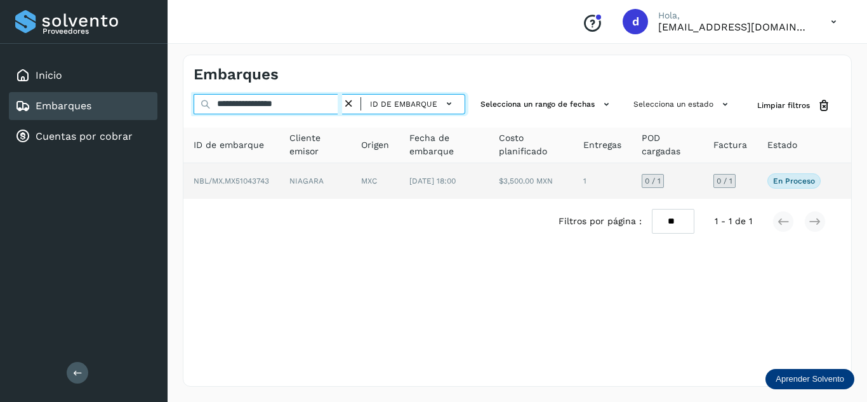
type input "**********"
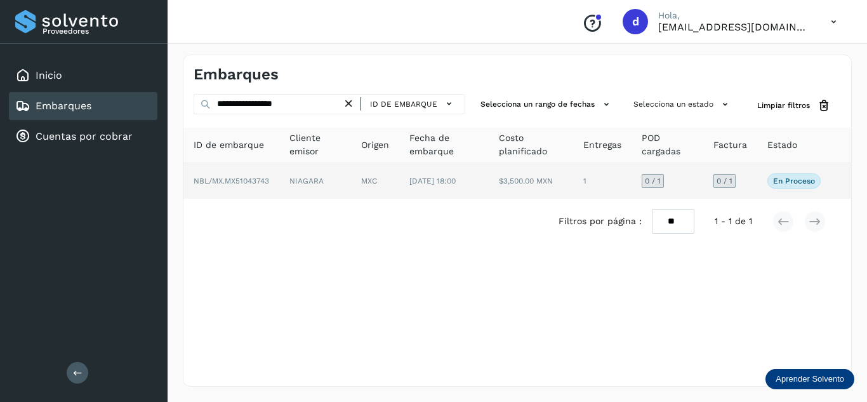
click at [251, 183] on span "NBL/MX.MX51043743" at bounding box center [232, 181] width 76 height 9
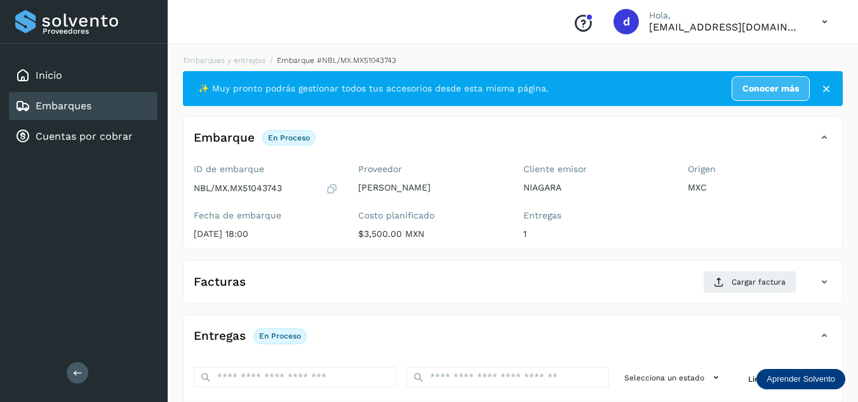
scroll to position [127, 0]
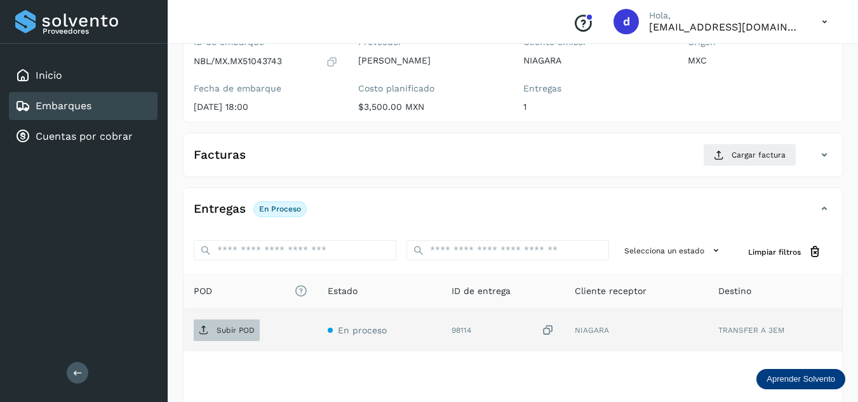
click at [233, 327] on p "Subir POD" at bounding box center [236, 330] width 38 height 9
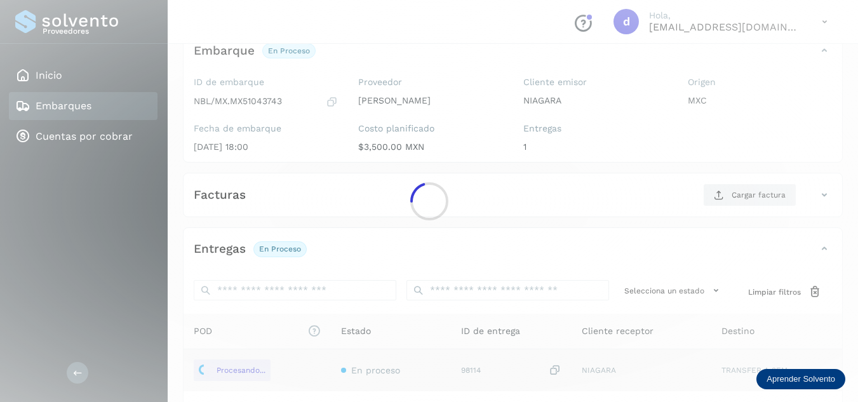
scroll to position [63, 0]
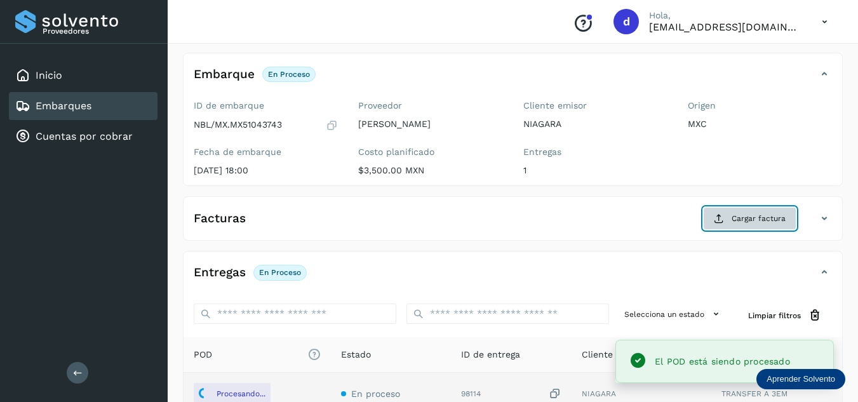
click at [738, 225] on button "Cargar factura" at bounding box center [749, 218] width 93 height 23
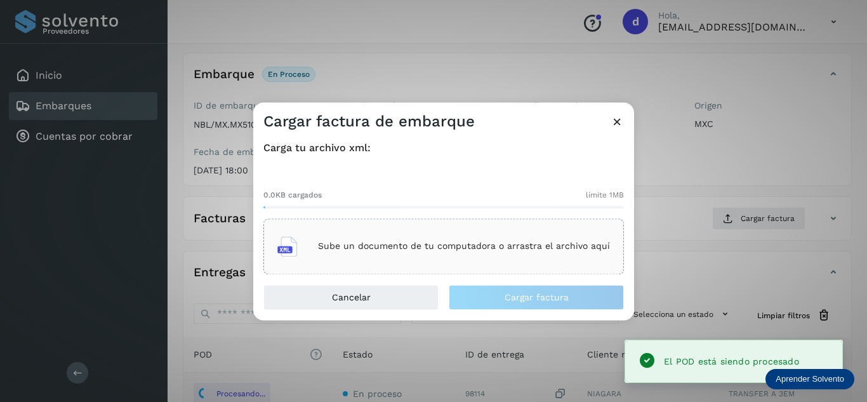
click at [425, 248] on p "Sube un documento de tu computadora o arrastra el archivo aquí" at bounding box center [464, 246] width 292 height 11
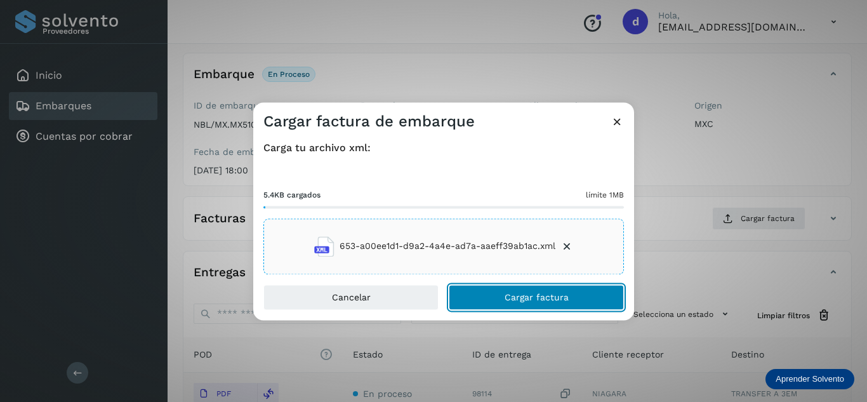
click at [538, 296] on span "Cargar factura" at bounding box center [537, 297] width 64 height 9
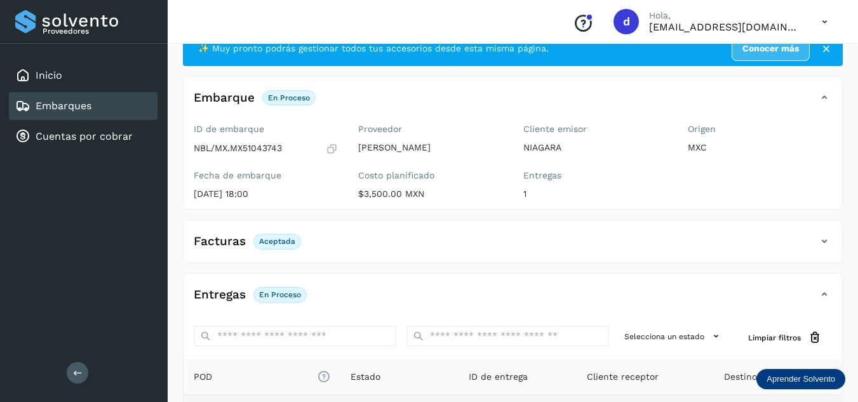
scroll to position [0, 0]
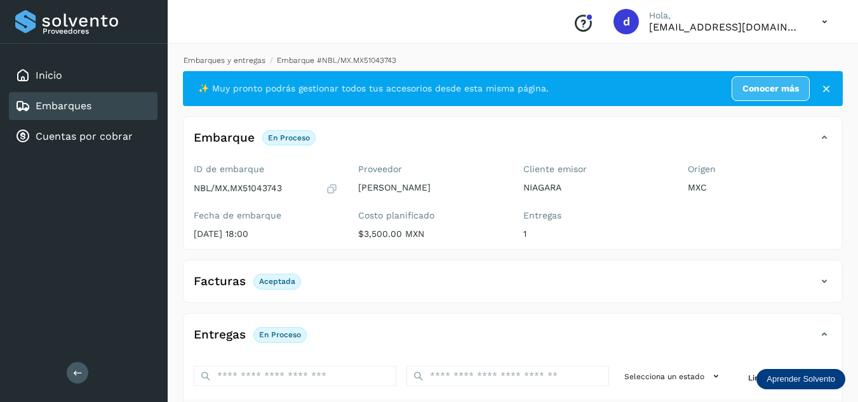
click at [246, 57] on link "Embarques y entregas" at bounding box center [225, 60] width 82 height 9
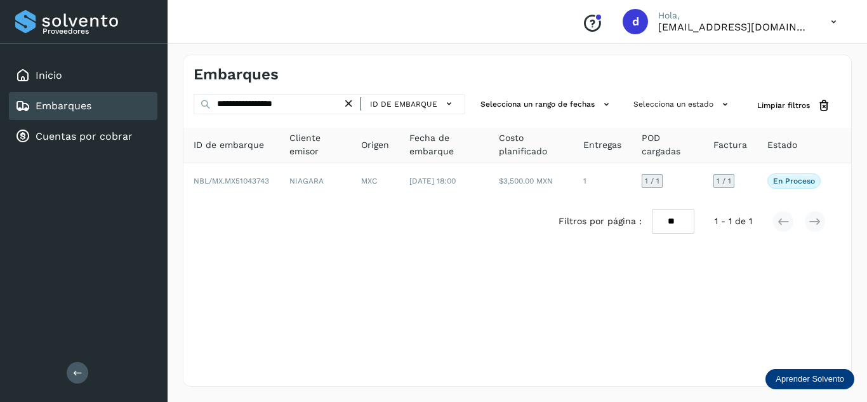
click at [352, 107] on icon at bounding box center [348, 103] width 13 height 13
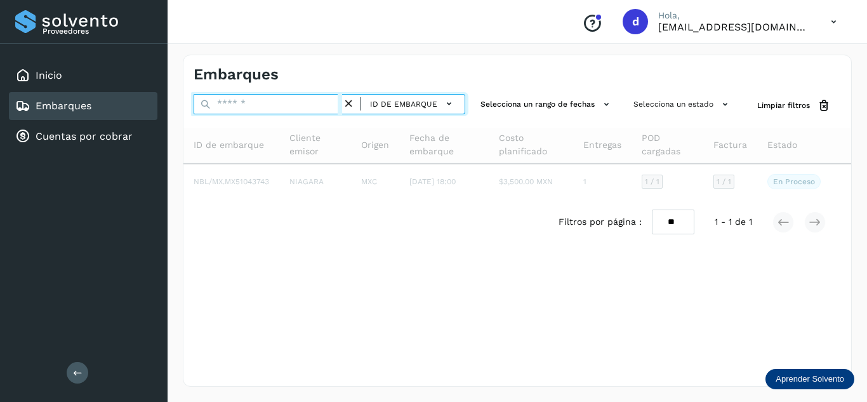
click at [324, 97] on input "text" at bounding box center [268, 104] width 149 height 20
paste input "**********"
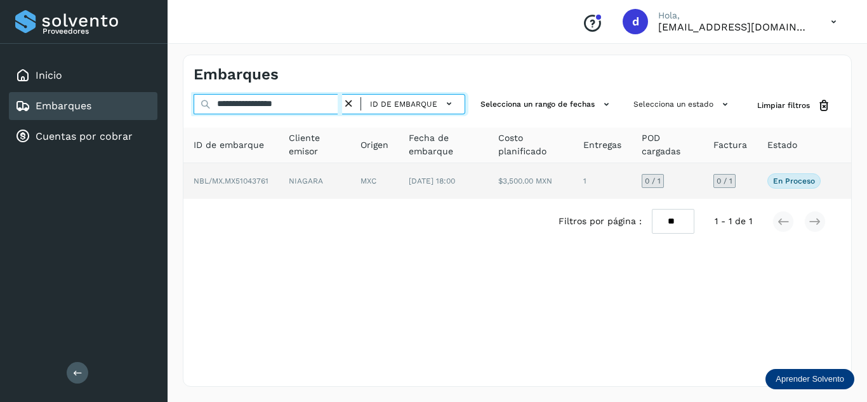
type input "**********"
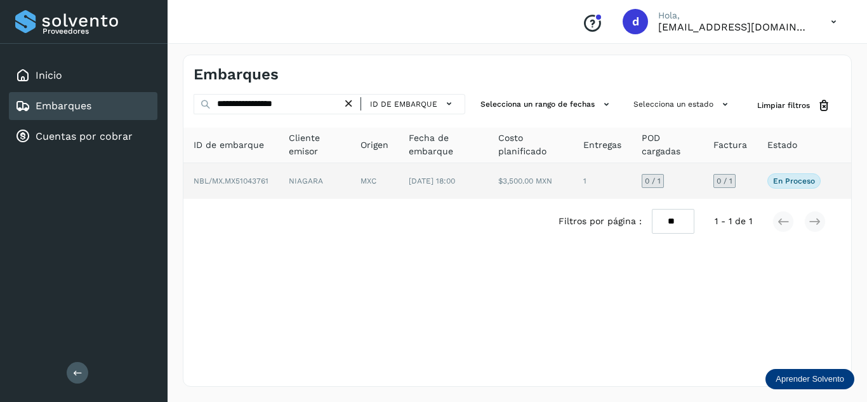
click at [243, 181] on span "NBL/MX.MX51043761" at bounding box center [231, 181] width 75 height 9
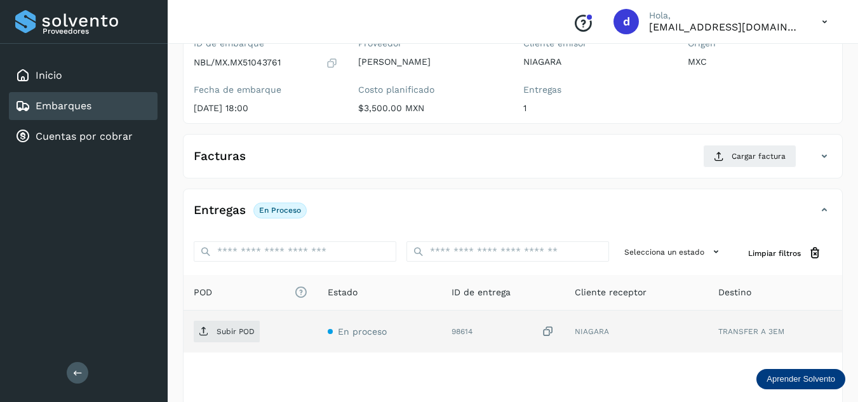
scroll to position [127, 0]
click at [248, 329] on p "Subir POD" at bounding box center [236, 330] width 38 height 9
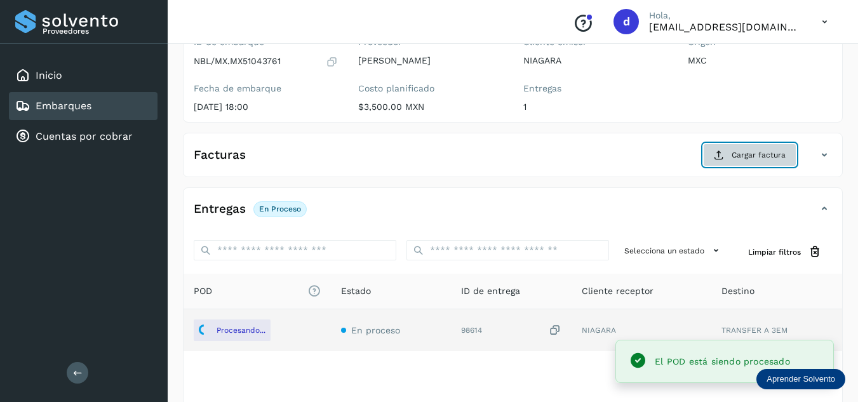
click at [740, 152] on span "Cargar factura" at bounding box center [758, 154] width 54 height 11
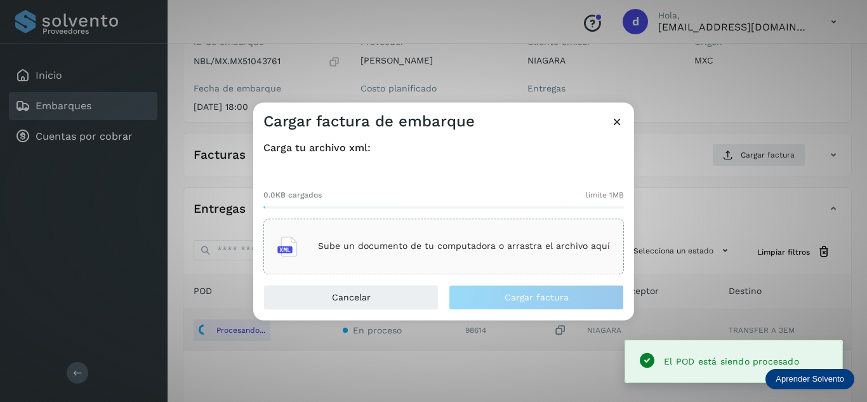
click at [519, 260] on div "Sube un documento de tu computadora o arrastra el archivo aquí" at bounding box center [443, 246] width 333 height 34
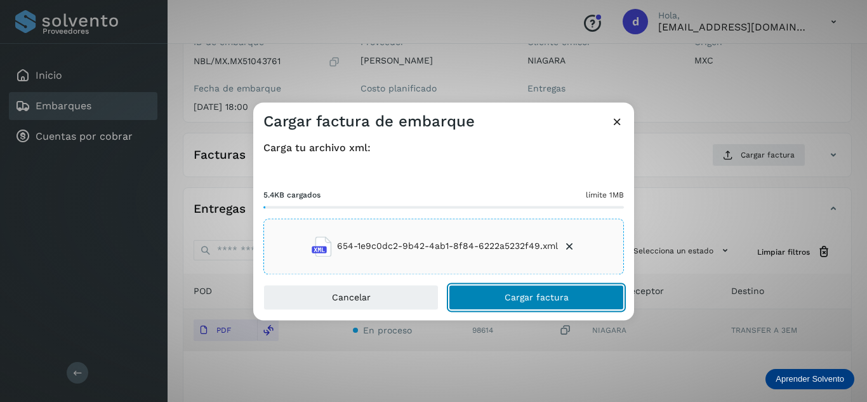
click at [518, 297] on span "Cargar factura" at bounding box center [537, 297] width 64 height 9
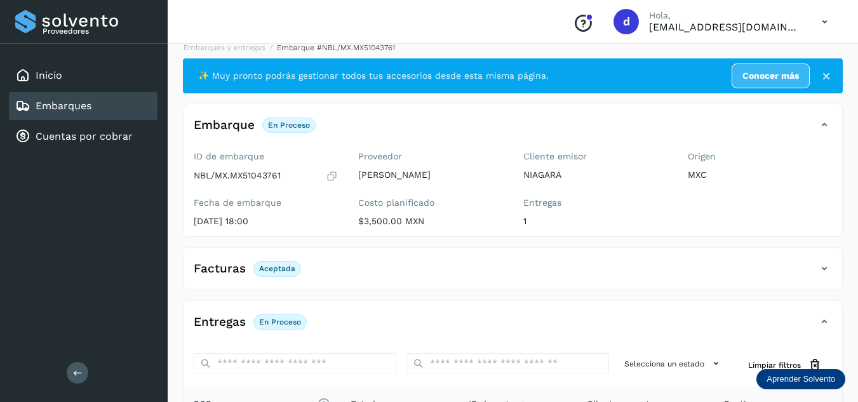
scroll to position [0, 0]
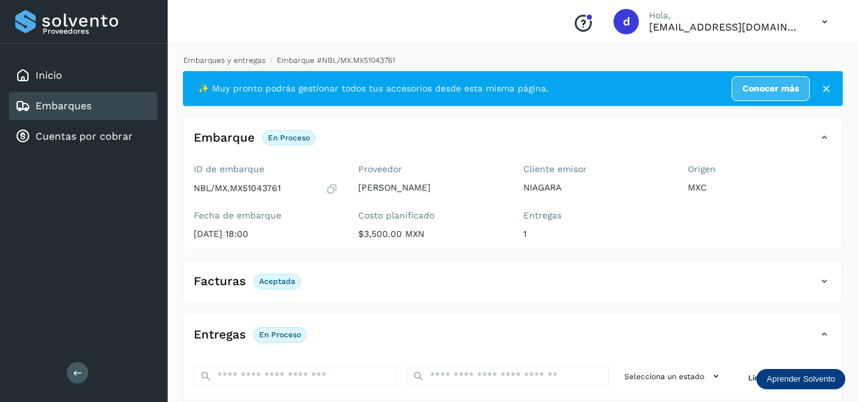
click at [229, 60] on link "Embarques y entregas" at bounding box center [225, 60] width 82 height 9
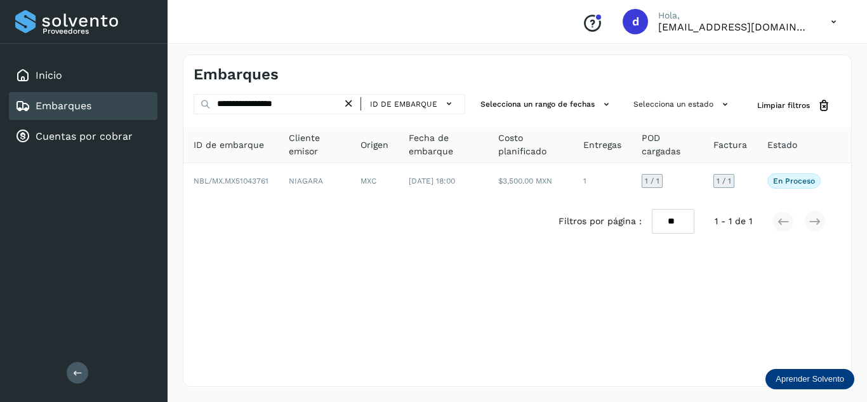
click at [350, 102] on icon at bounding box center [348, 103] width 13 height 13
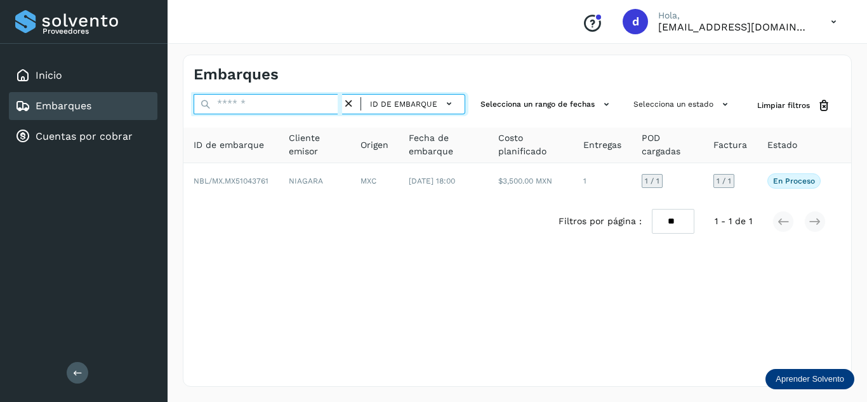
click at [321, 94] on input "text" at bounding box center [268, 104] width 149 height 20
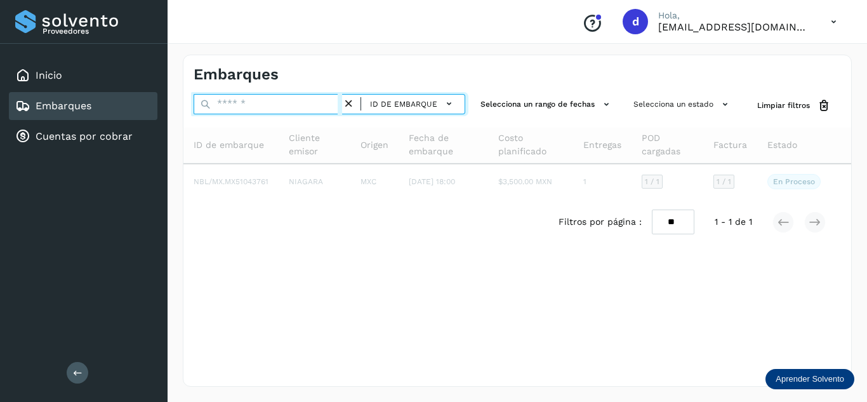
paste input "**********"
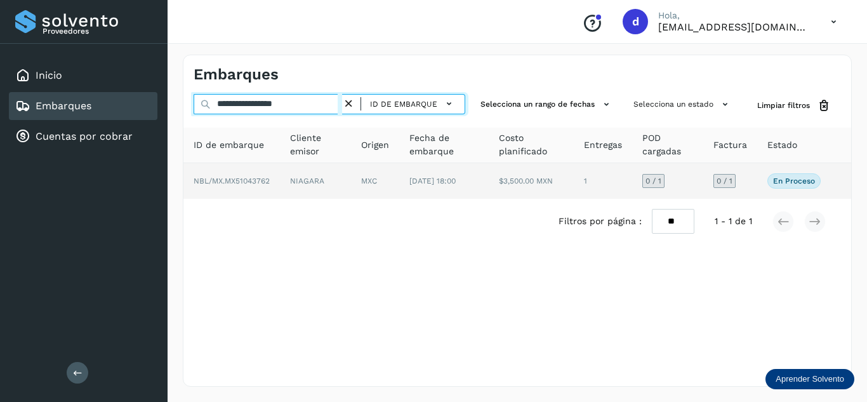
type input "**********"
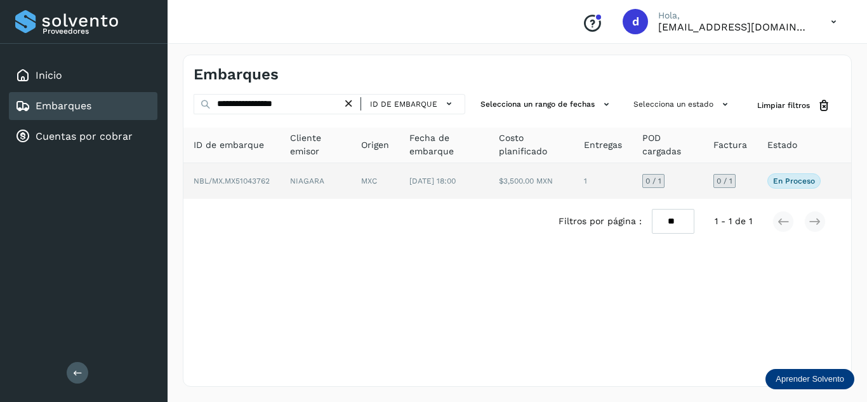
click at [212, 181] on span "NBL/MX.MX51043762" at bounding box center [232, 181] width 76 height 9
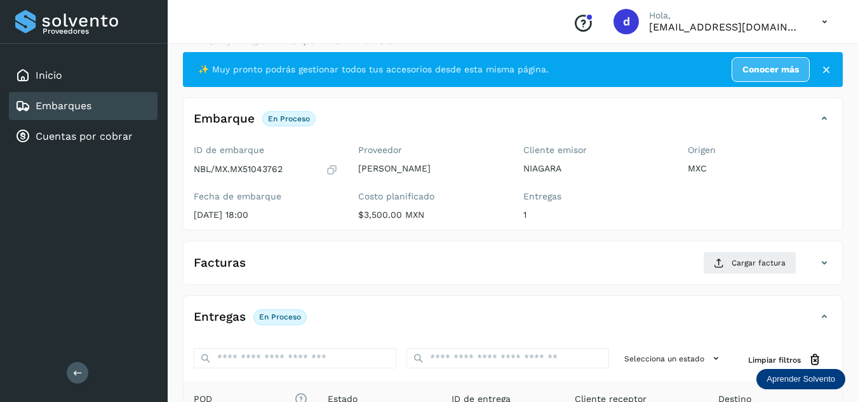
scroll to position [190, 0]
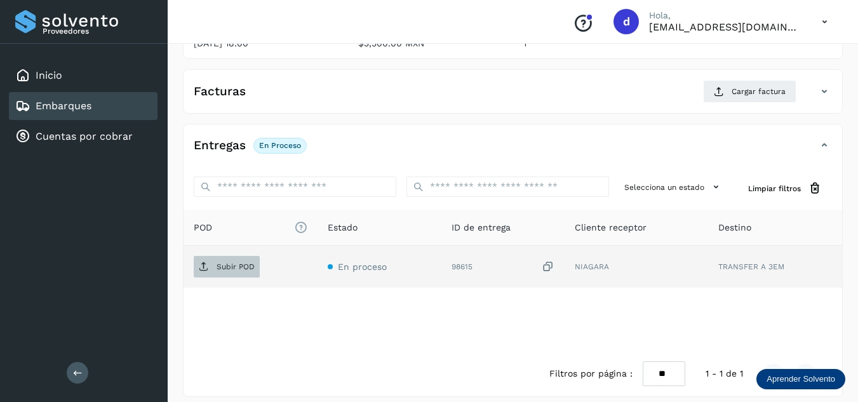
click at [217, 262] on p "Subir POD" at bounding box center [236, 266] width 38 height 9
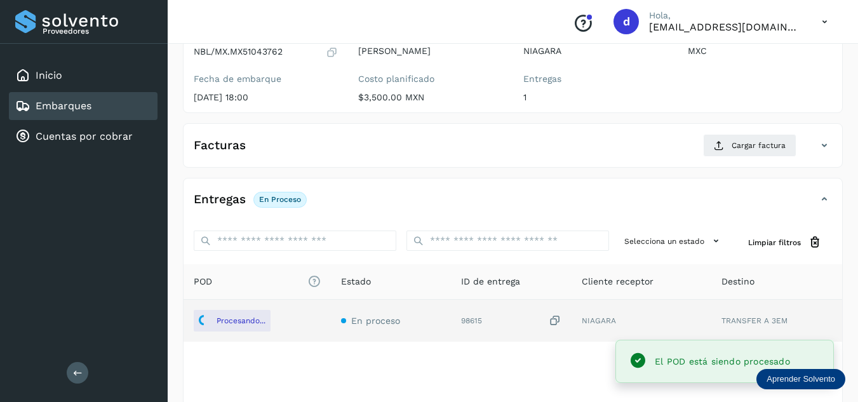
scroll to position [63, 0]
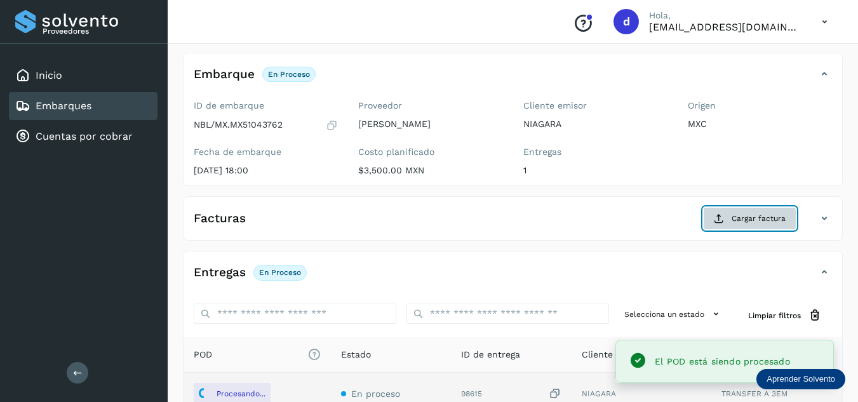
click at [726, 221] on button "Cargar factura" at bounding box center [749, 218] width 93 height 23
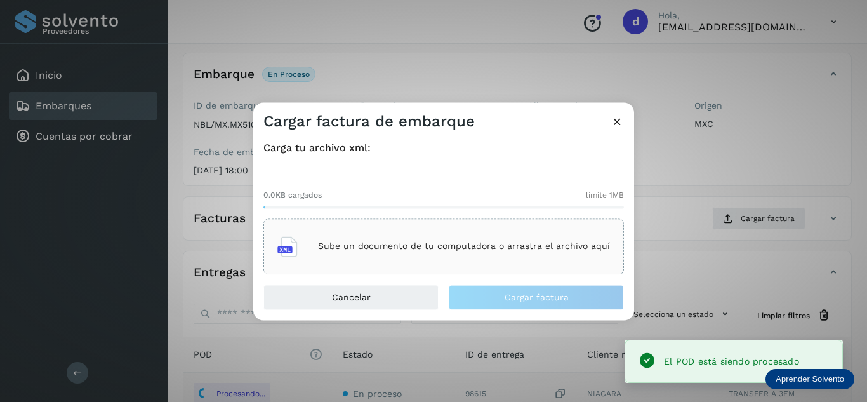
click at [513, 253] on div "Sube un documento de tu computadora o arrastra el archivo aquí" at bounding box center [443, 246] width 333 height 34
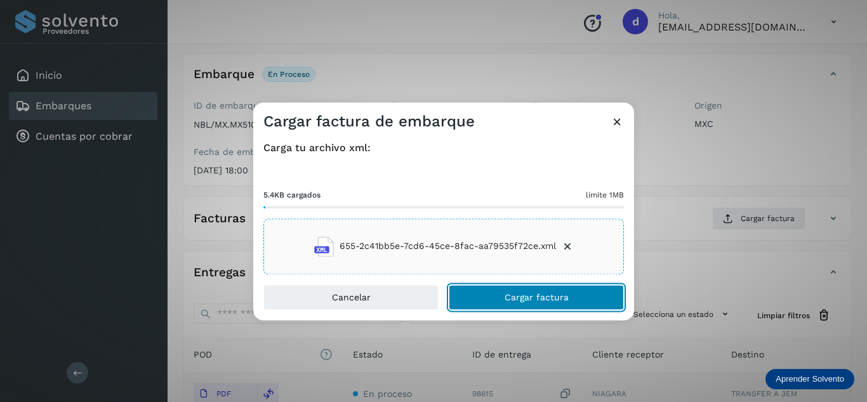
click at [544, 298] on span "Cargar factura" at bounding box center [537, 297] width 64 height 9
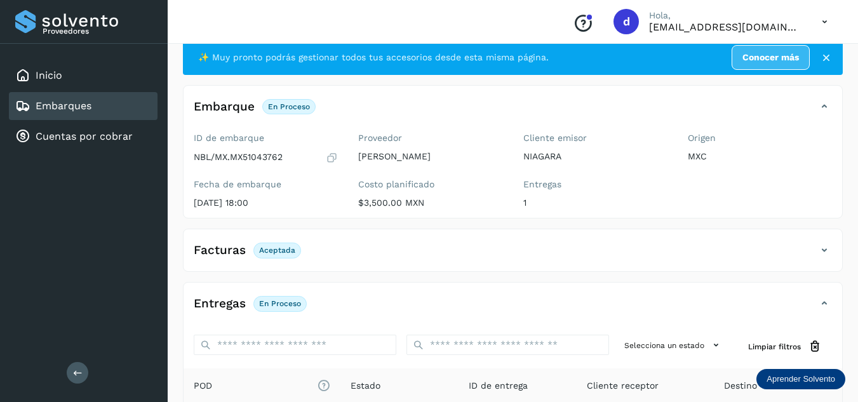
scroll to position [0, 0]
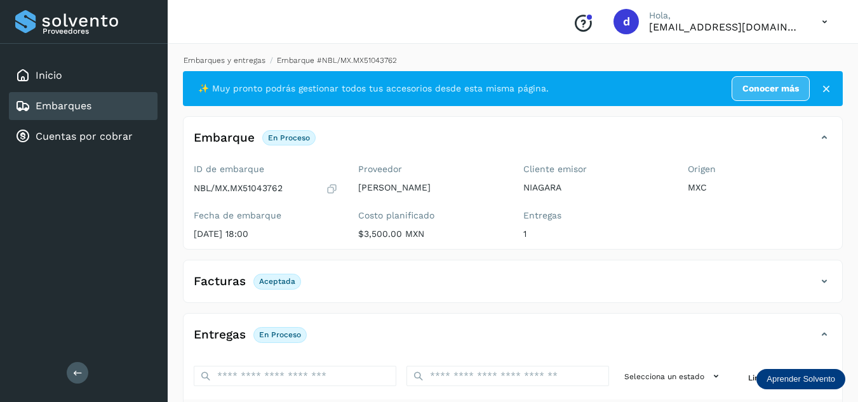
click at [244, 60] on link "Embarques y entregas" at bounding box center [225, 60] width 82 height 9
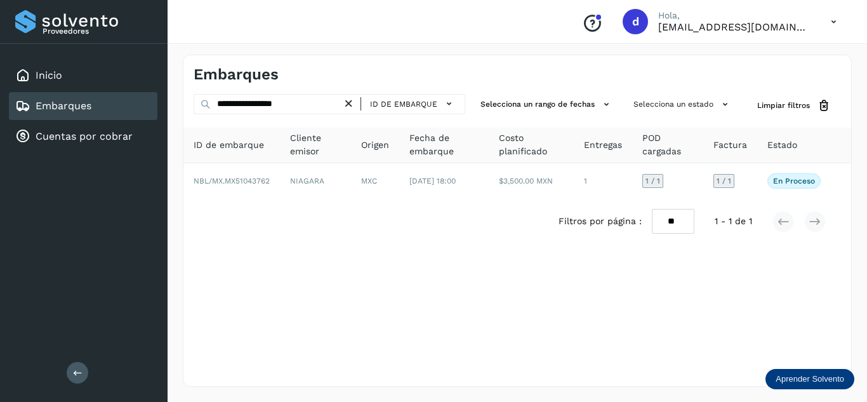
click at [354, 103] on icon at bounding box center [348, 103] width 13 height 13
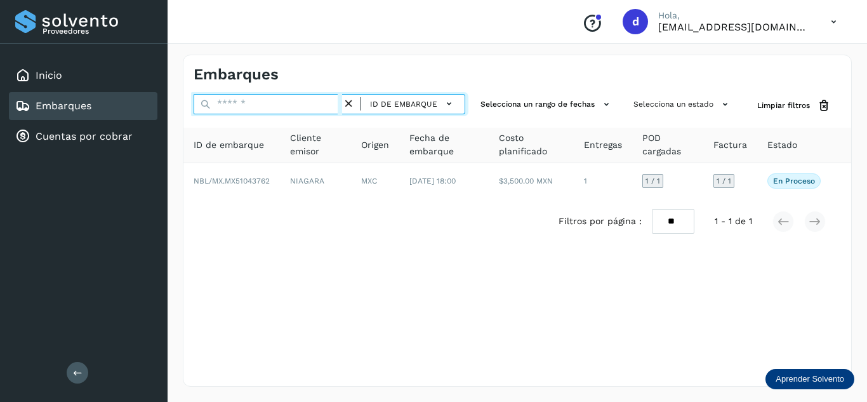
click at [316, 105] on input "text" at bounding box center [268, 104] width 149 height 20
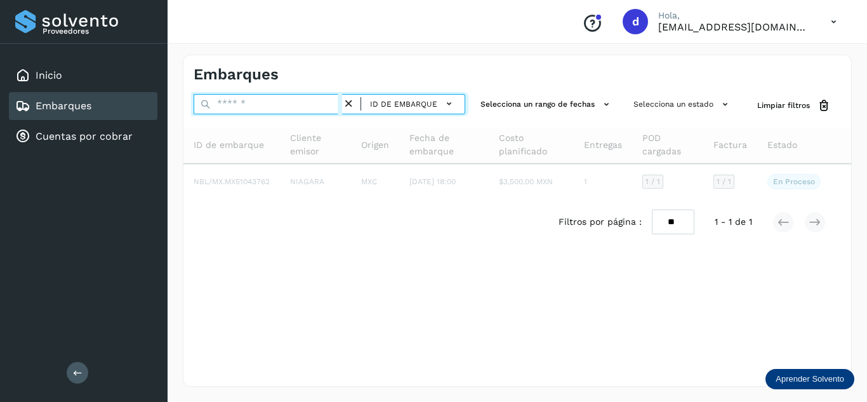
paste input "**********"
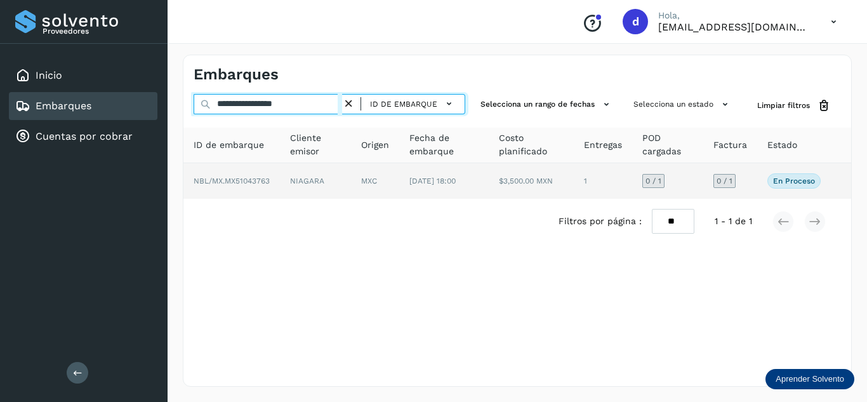
type input "**********"
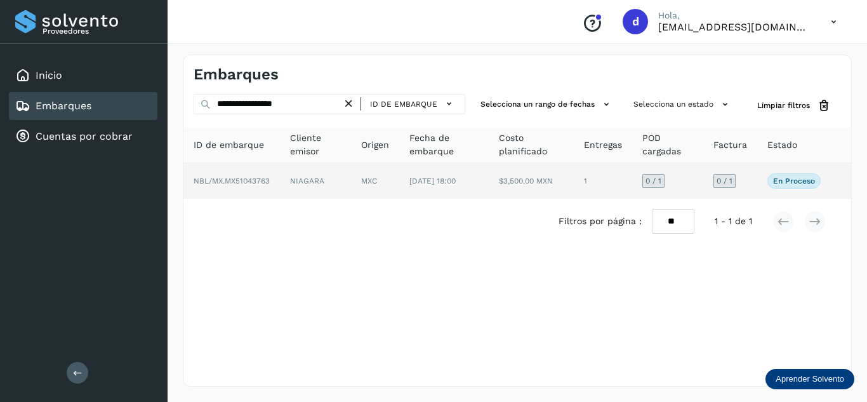
click at [262, 182] on span "NBL/MX.MX51043763" at bounding box center [232, 181] width 76 height 9
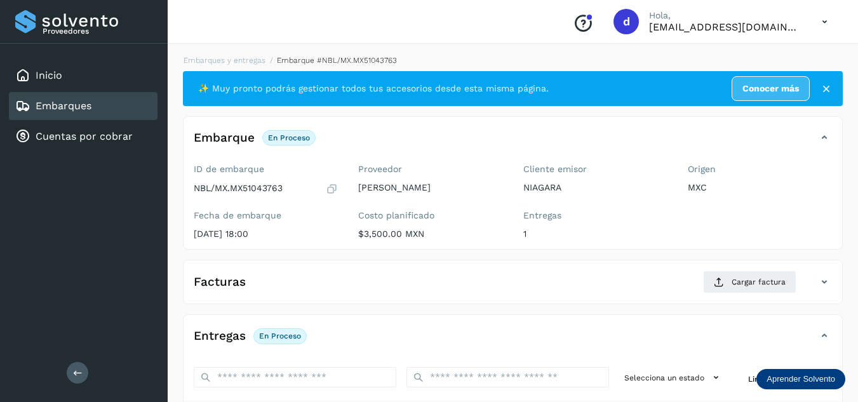
scroll to position [190, 0]
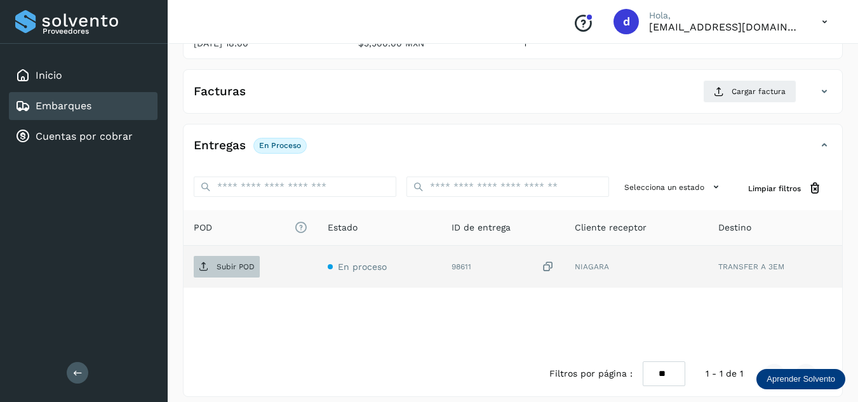
click at [237, 267] on p "Subir POD" at bounding box center [236, 266] width 38 height 9
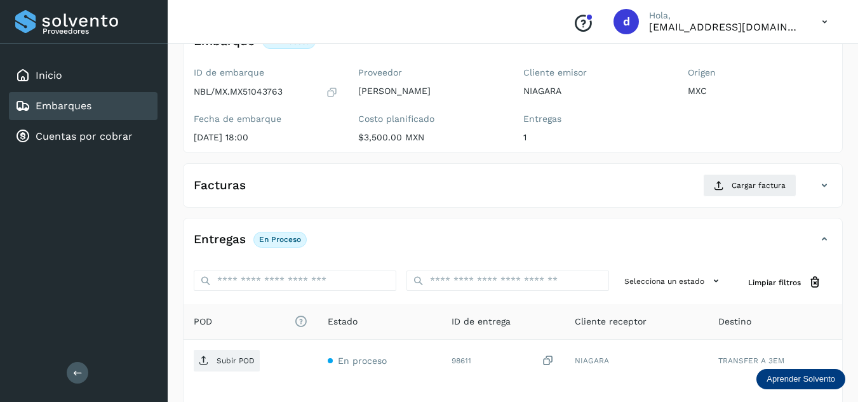
scroll to position [0, 0]
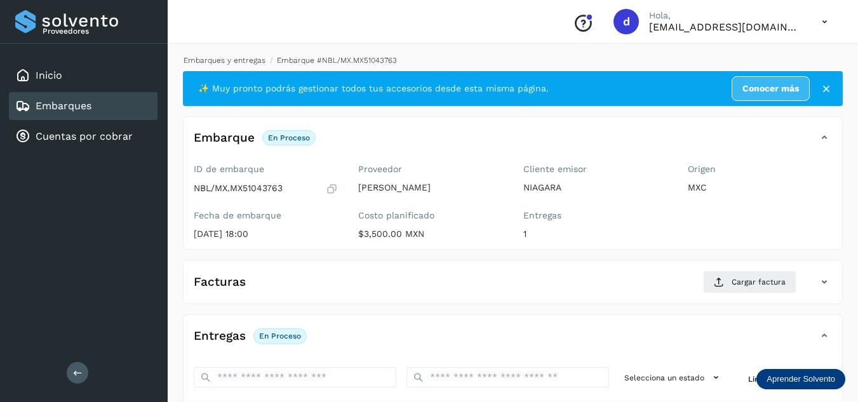
click at [244, 60] on link "Embarques y entregas" at bounding box center [225, 60] width 82 height 9
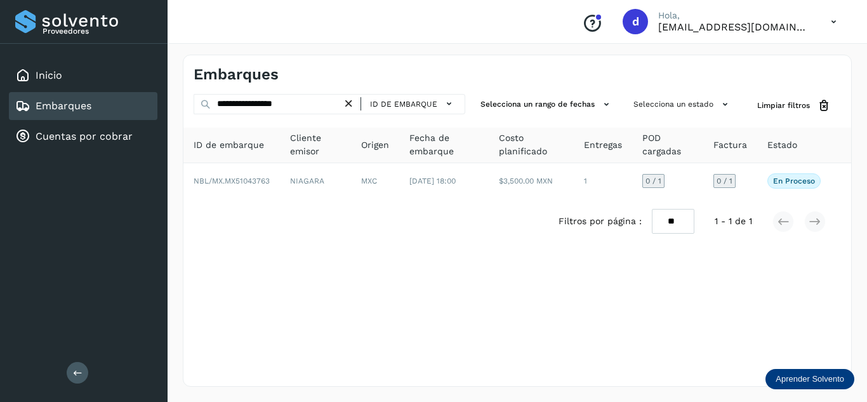
click at [352, 105] on icon at bounding box center [348, 103] width 13 height 13
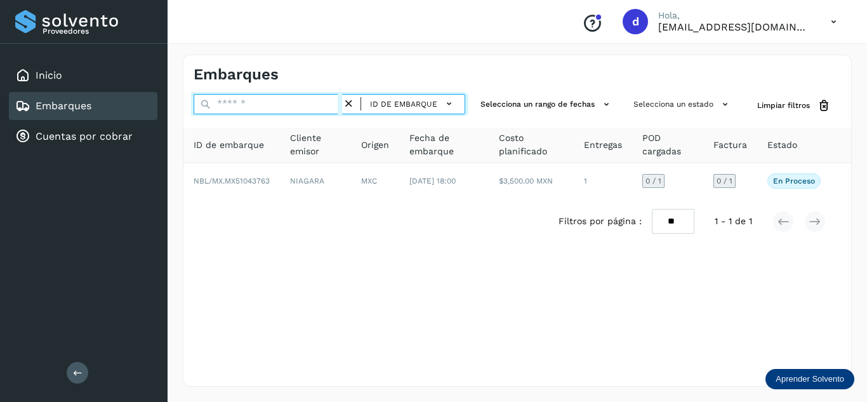
click at [333, 102] on input "text" at bounding box center [268, 104] width 149 height 20
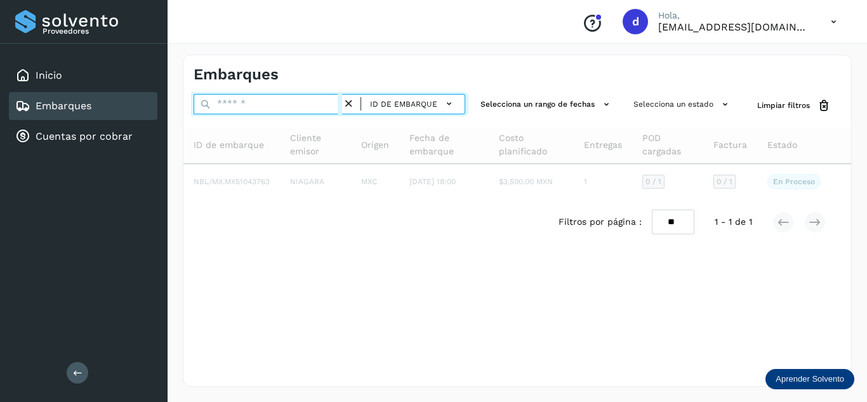
paste input "**********"
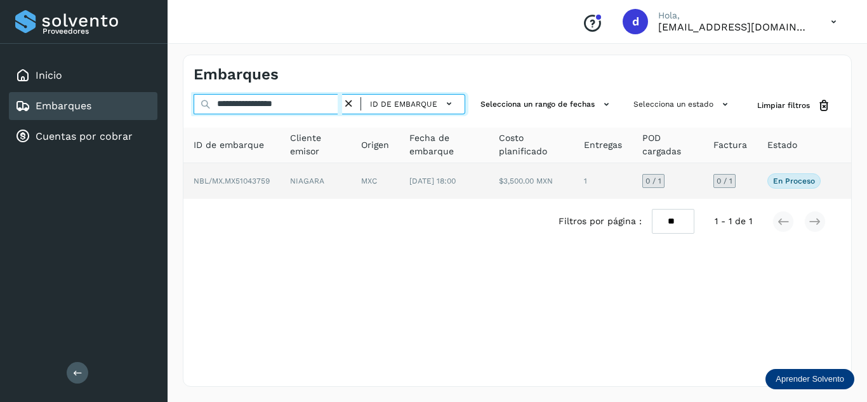
type input "**********"
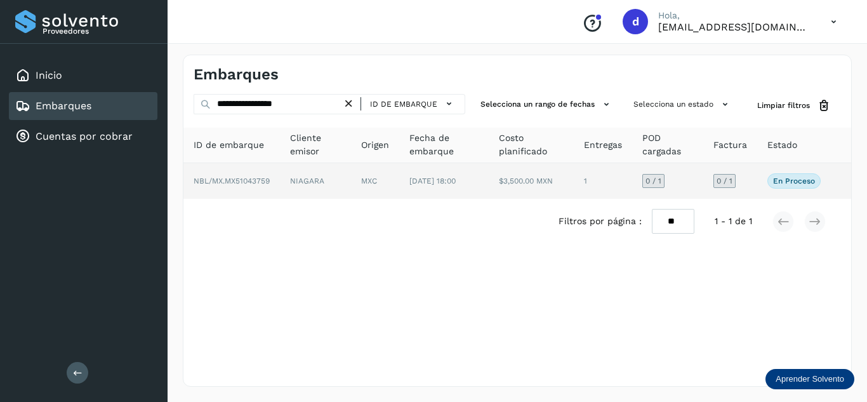
click at [265, 182] on span "NBL/MX.MX51043759" at bounding box center [232, 181] width 76 height 9
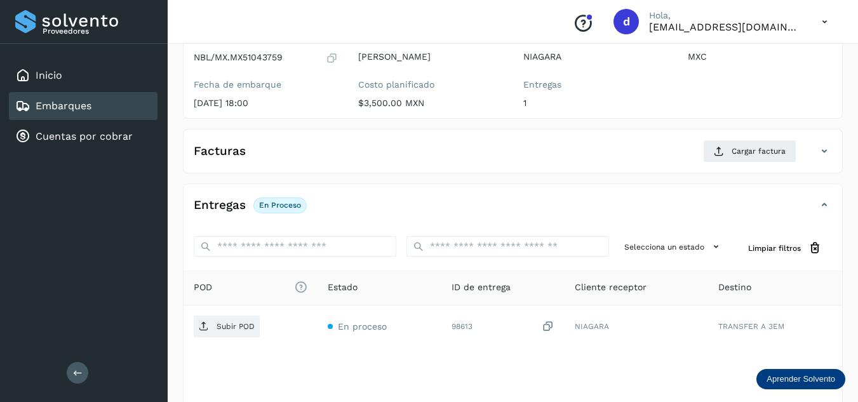
scroll to position [190, 0]
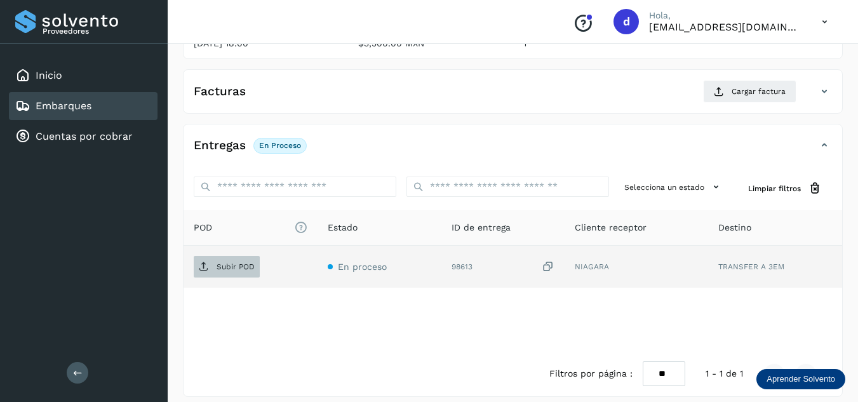
click at [229, 267] on p "Subir POD" at bounding box center [236, 266] width 38 height 9
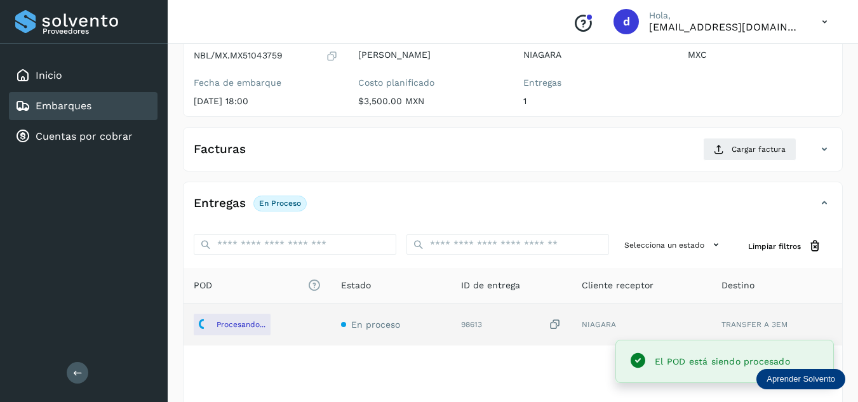
scroll to position [63, 0]
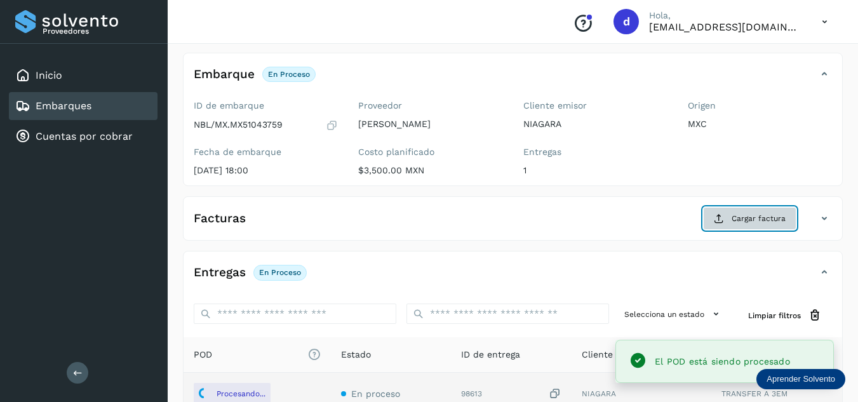
click at [728, 222] on button "Cargar factura" at bounding box center [749, 218] width 93 height 23
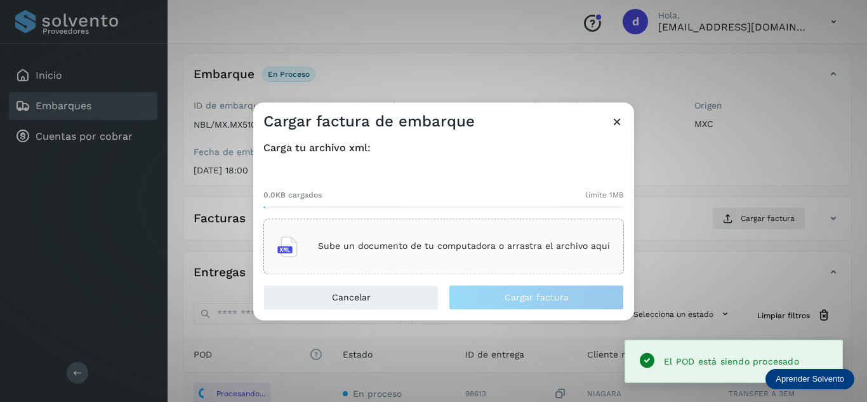
click at [449, 255] on div "Sube un documento de tu computadora o arrastra el archivo aquí" at bounding box center [443, 246] width 333 height 34
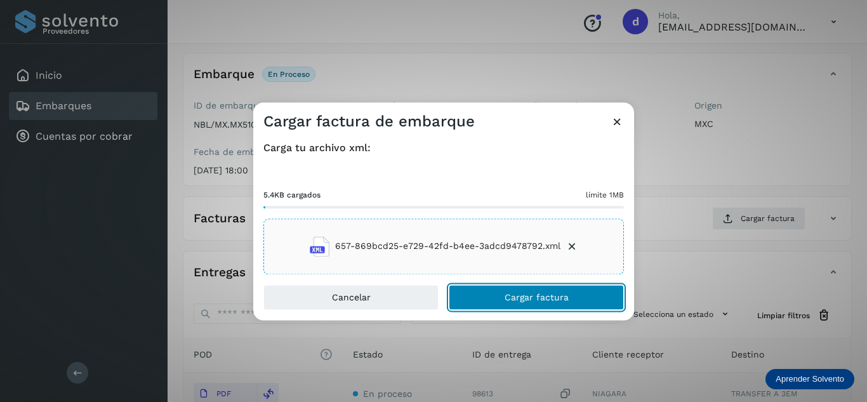
click at [543, 295] on span "Cargar factura" at bounding box center [537, 297] width 64 height 9
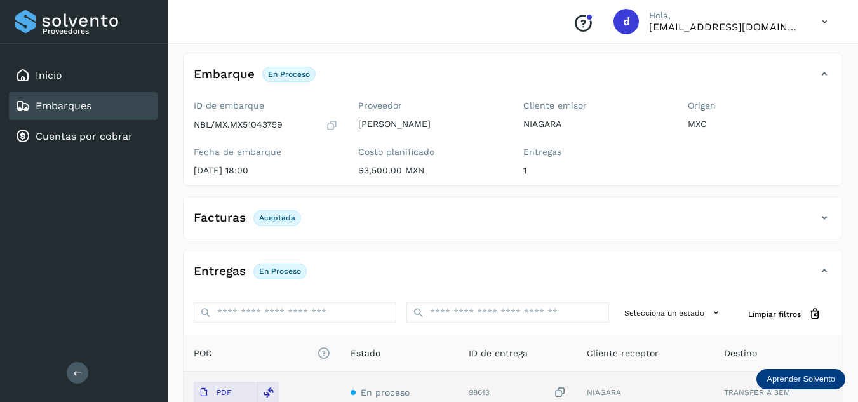
scroll to position [0, 0]
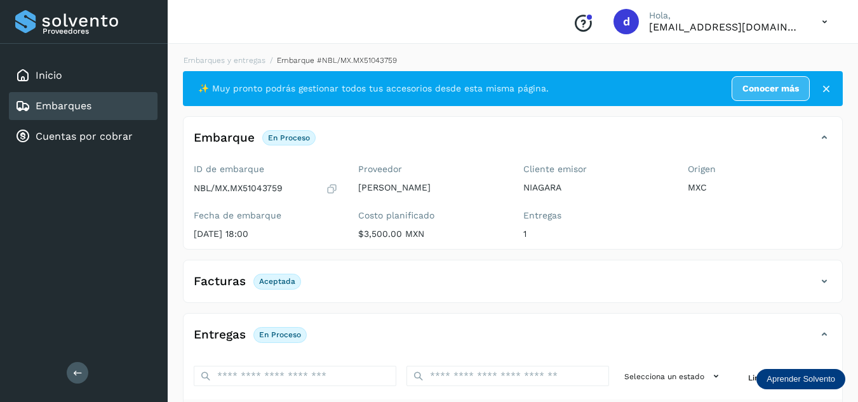
click at [265, 65] on li "Embarques y entregas" at bounding box center [330, 60] width 131 height 11
click at [226, 60] on link "Embarques y entregas" at bounding box center [225, 60] width 82 height 9
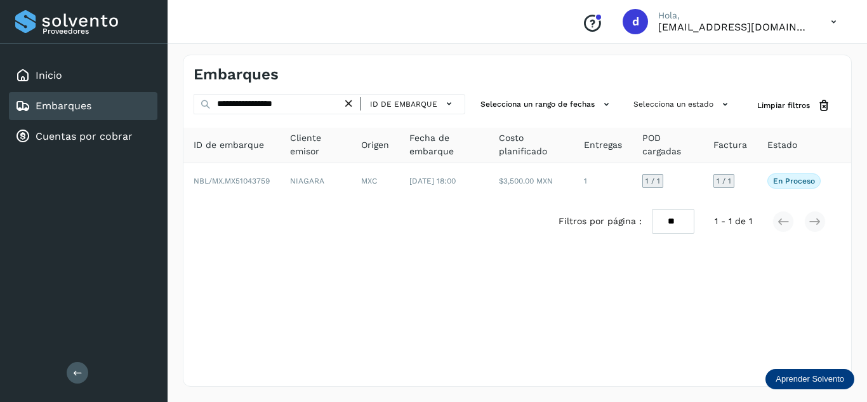
click at [352, 102] on icon at bounding box center [348, 103] width 13 height 13
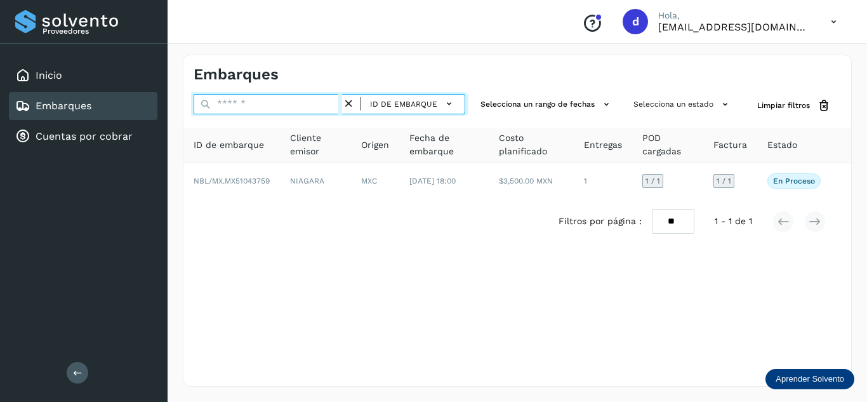
click at [335, 107] on input "text" at bounding box center [268, 104] width 149 height 20
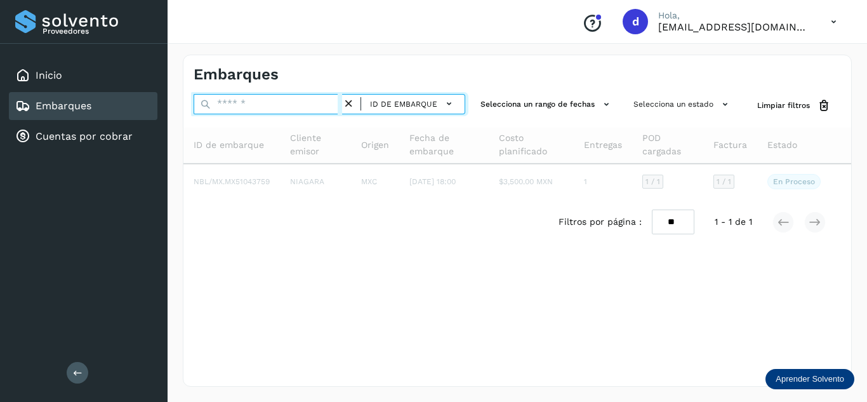
paste input "**********"
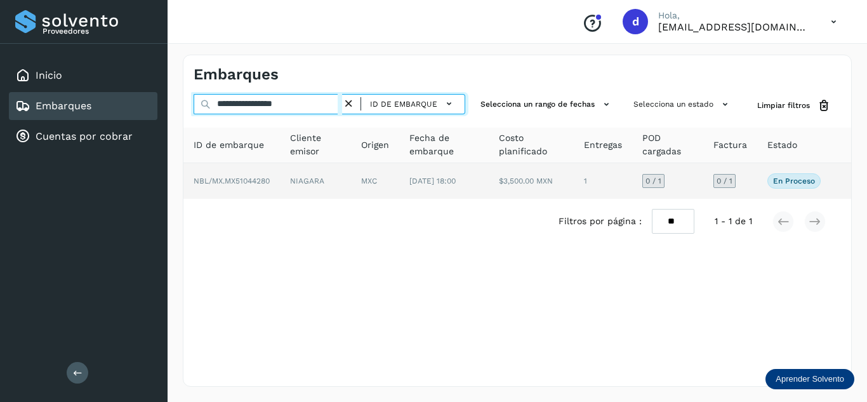
type input "**********"
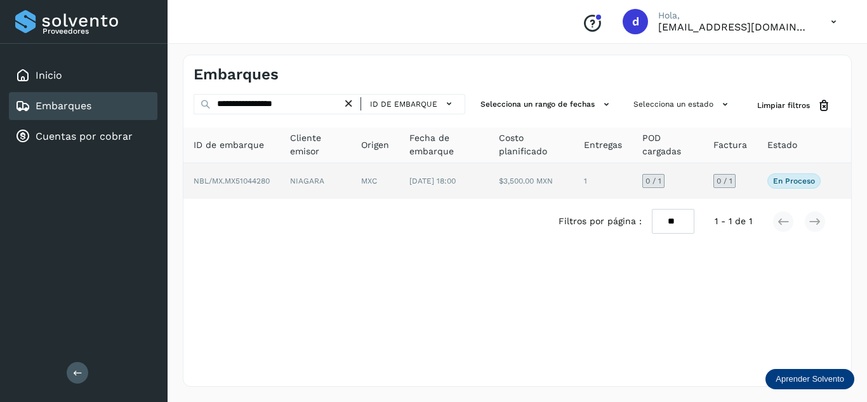
click at [234, 185] on span "NBL/MX.MX51044280" at bounding box center [232, 181] width 76 height 9
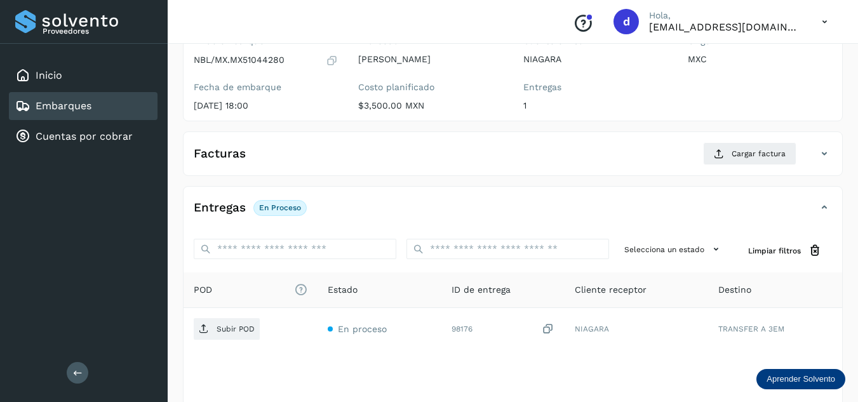
scroll to position [201, 0]
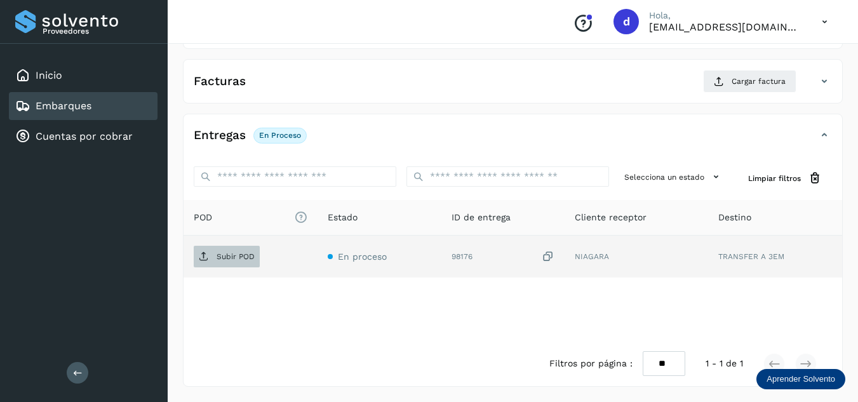
click at [243, 249] on span "Subir POD" at bounding box center [227, 256] width 66 height 20
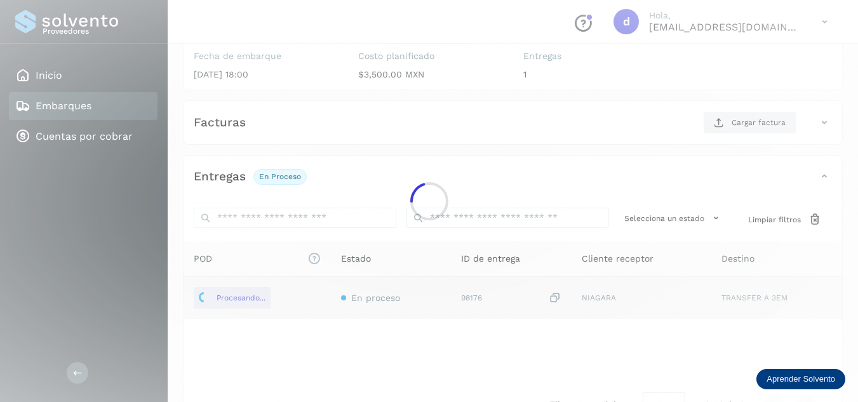
scroll to position [137, 0]
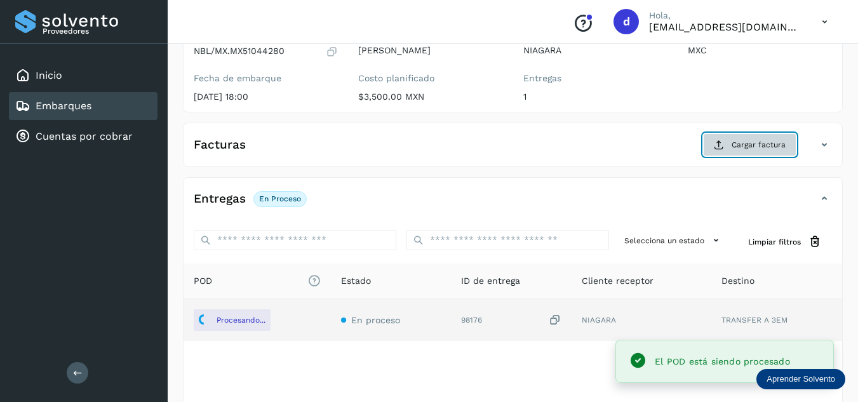
click at [740, 146] on span "Cargar factura" at bounding box center [758, 144] width 54 height 11
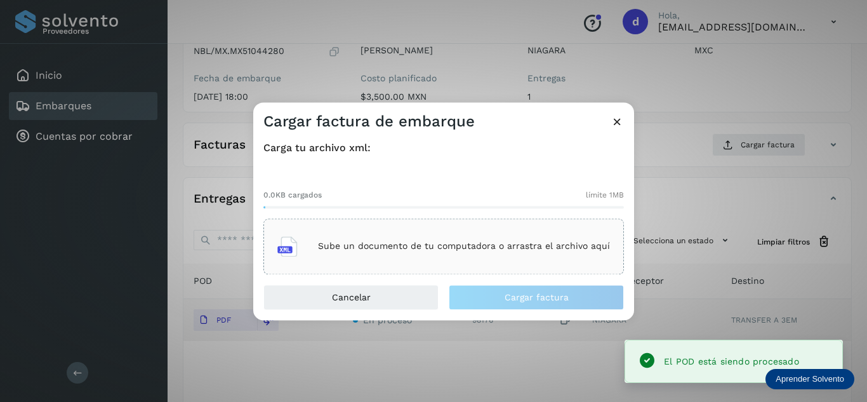
click at [416, 238] on div "Sube un documento de tu computadora o arrastra el archivo aquí" at bounding box center [443, 246] width 333 height 34
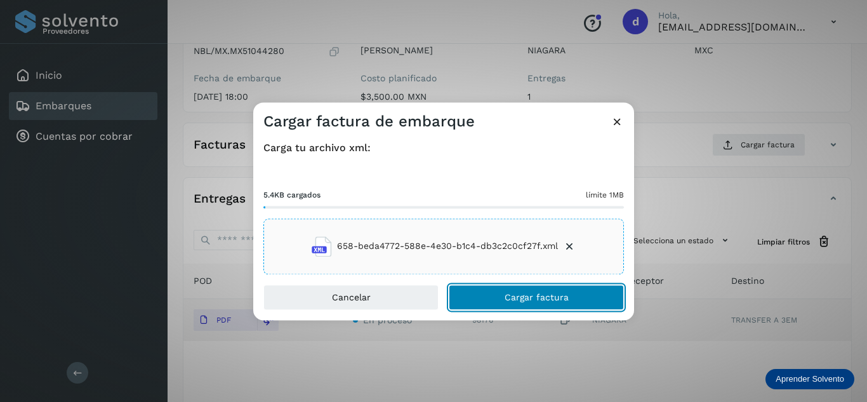
click at [524, 290] on button "Cargar factura" at bounding box center [536, 296] width 175 height 25
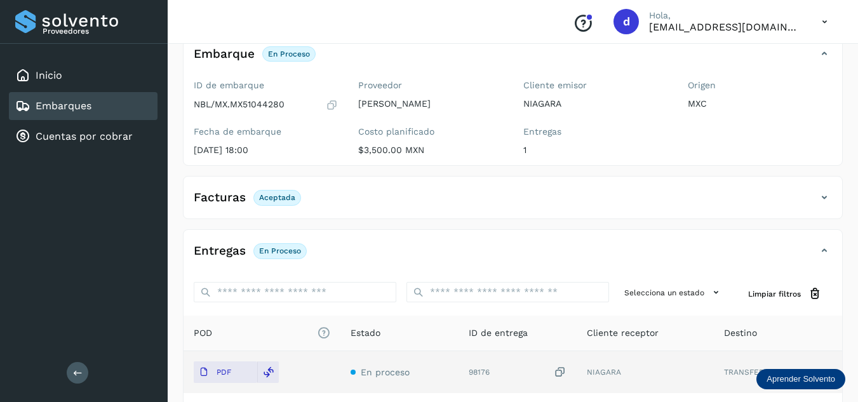
scroll to position [0, 0]
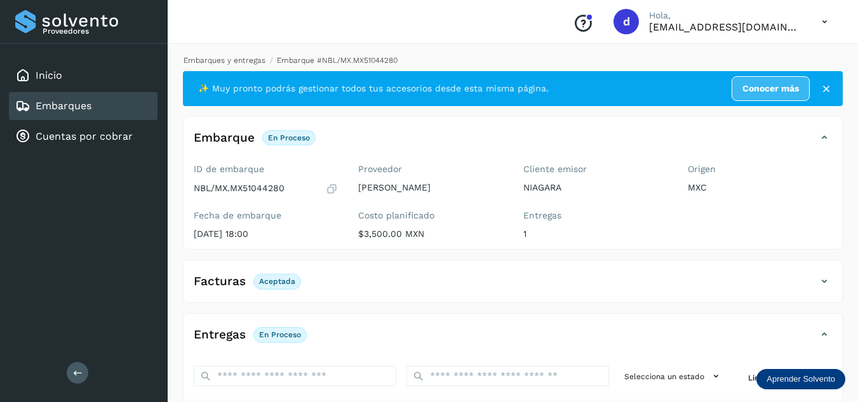
click at [246, 60] on link "Embarques y entregas" at bounding box center [225, 60] width 82 height 9
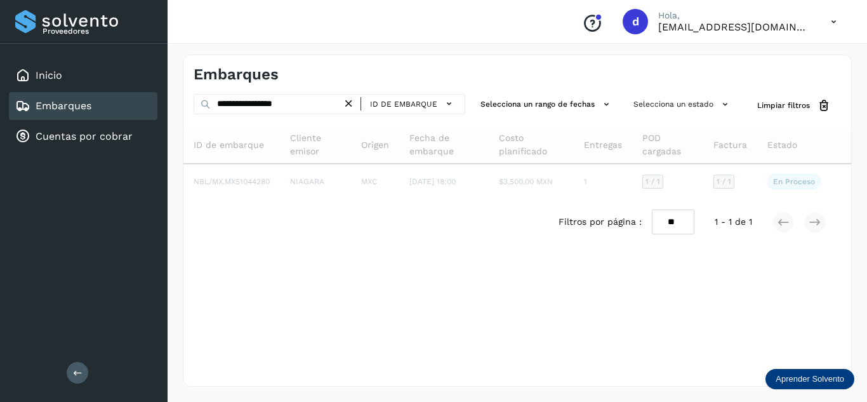
click at [354, 105] on icon at bounding box center [348, 103] width 13 height 13
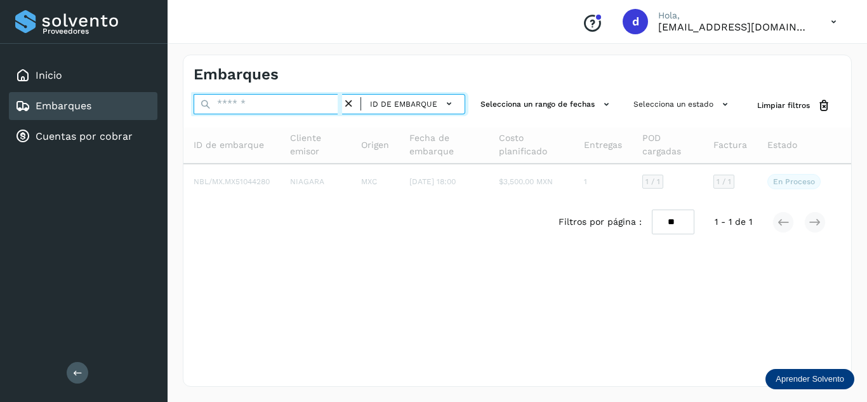
click at [333, 105] on input "text" at bounding box center [268, 104] width 149 height 20
paste input "**********"
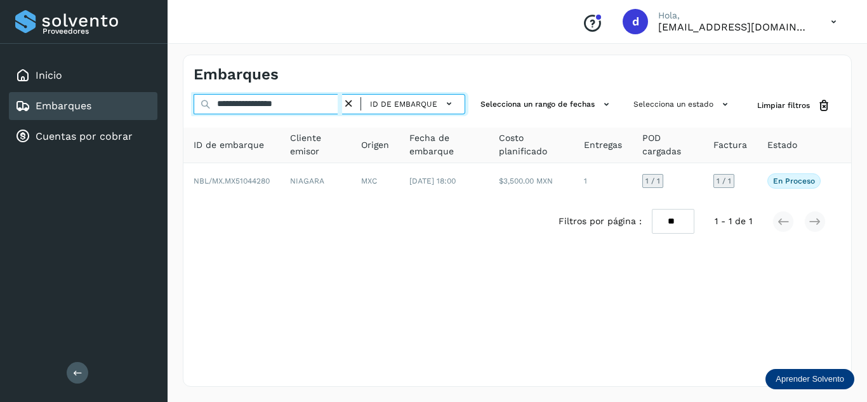
type input "**********"
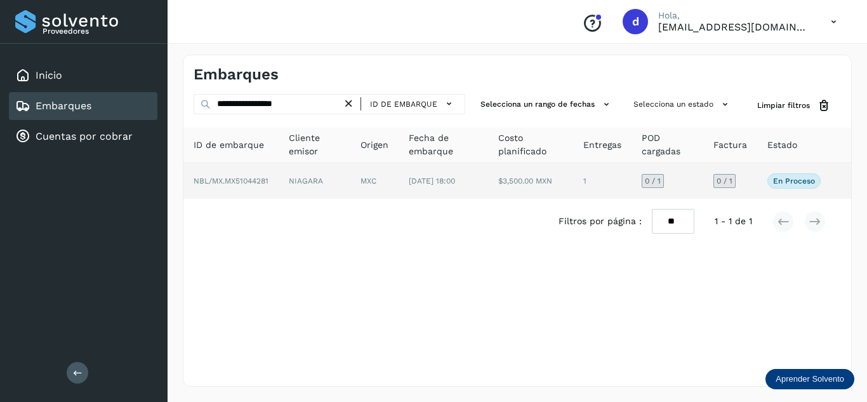
click at [246, 185] on span "NBL/MX.MX51044281" at bounding box center [231, 181] width 75 height 9
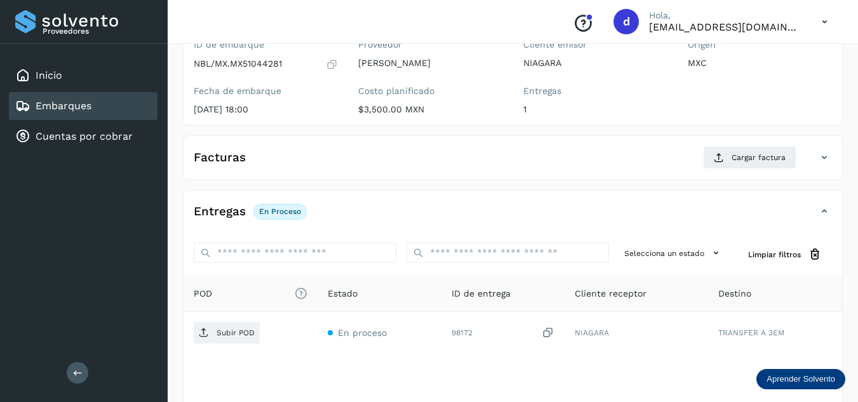
scroll to position [127, 0]
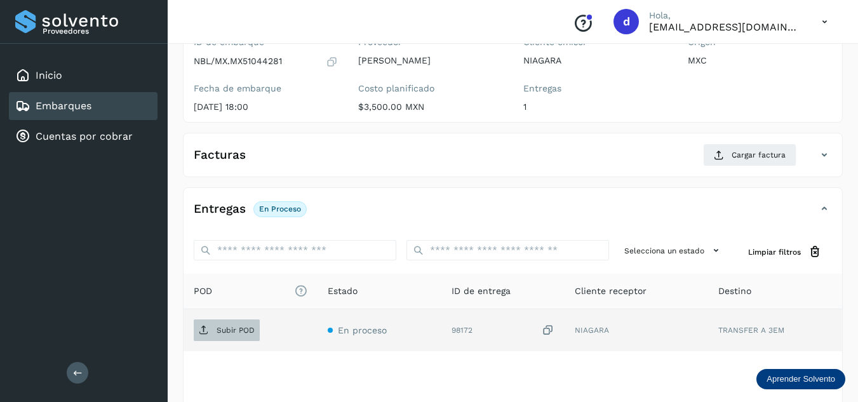
click at [248, 333] on p "Subir POD" at bounding box center [236, 330] width 38 height 9
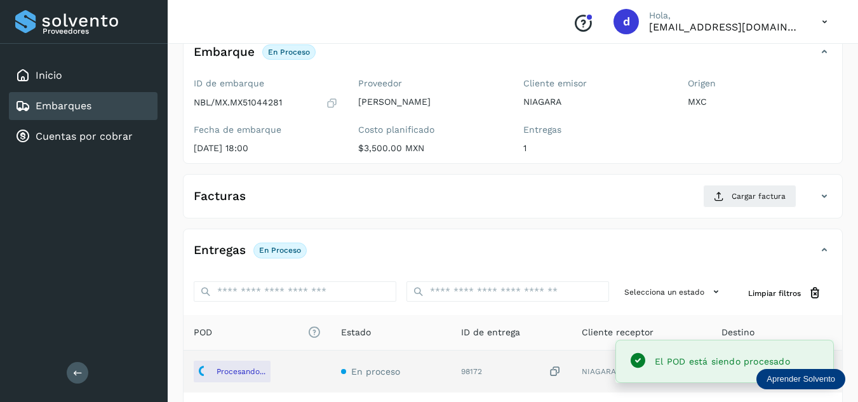
scroll to position [63, 0]
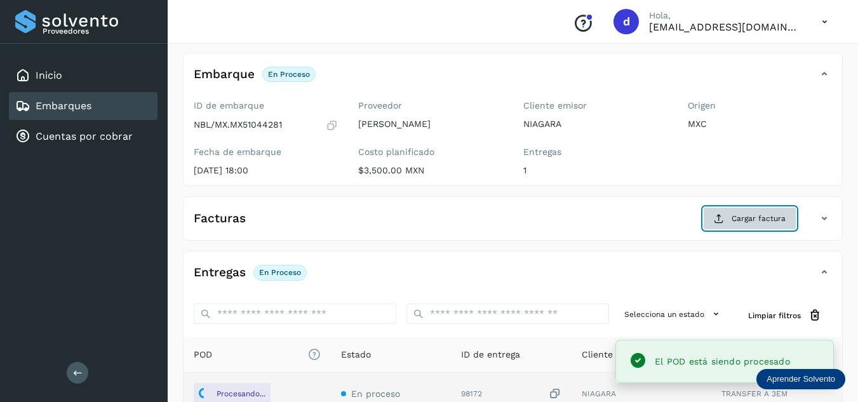
click at [733, 222] on span "Cargar factura" at bounding box center [758, 218] width 54 height 11
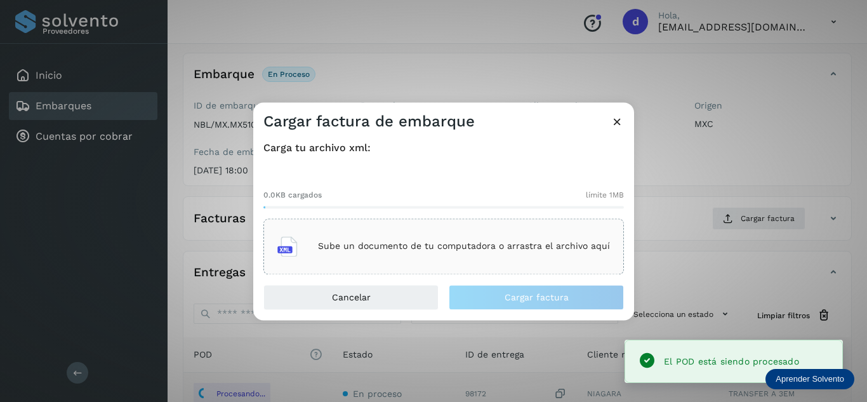
click at [519, 247] on p "Sube un documento de tu computadora o arrastra el archivo aquí" at bounding box center [464, 246] width 292 height 11
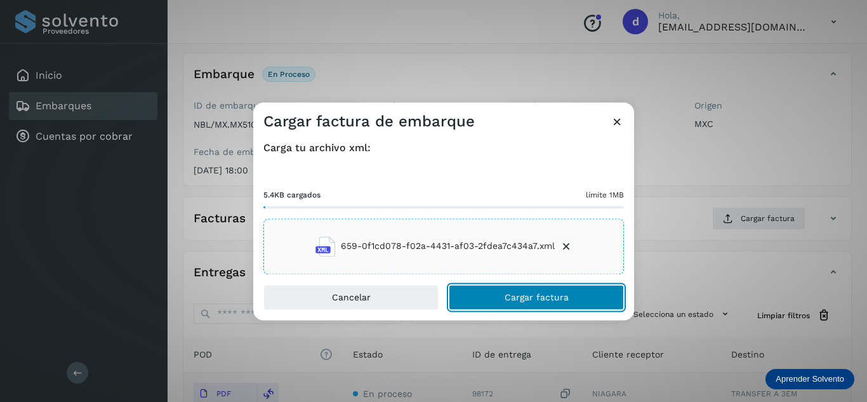
click at [524, 293] on span "Cargar factura" at bounding box center [537, 297] width 64 height 9
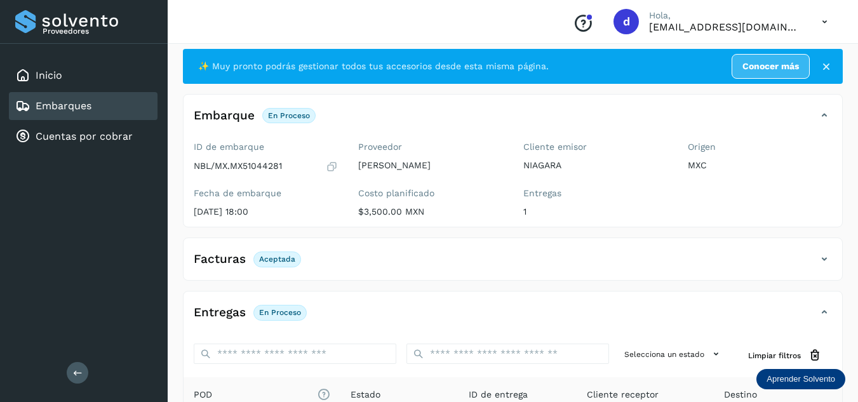
scroll to position [0, 0]
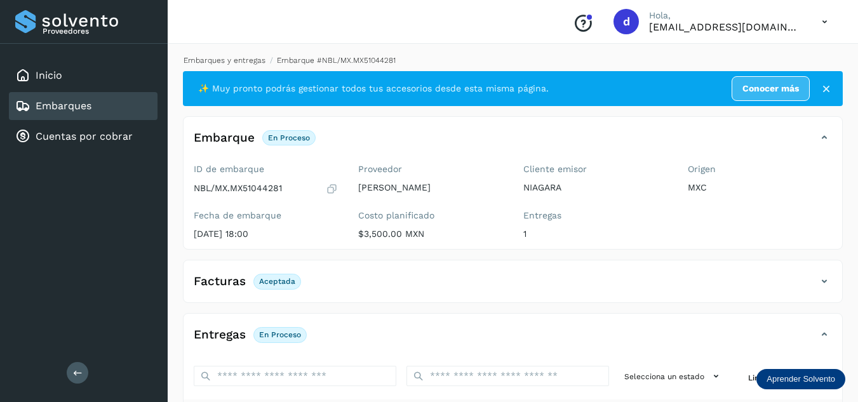
click at [232, 57] on link "Embarques y entregas" at bounding box center [225, 60] width 82 height 9
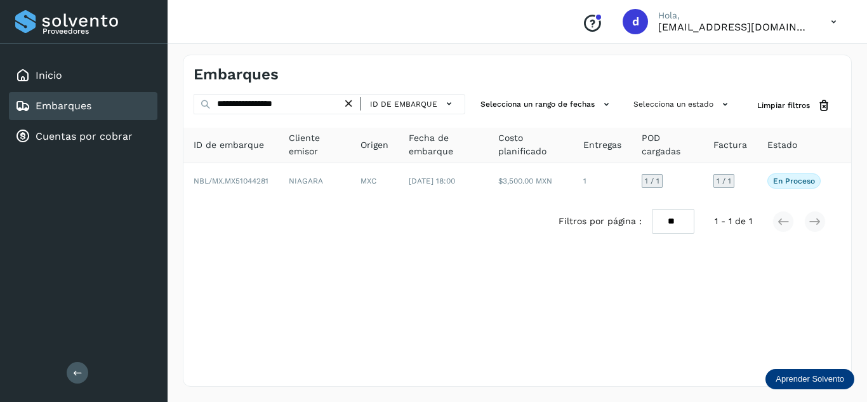
click at [352, 102] on icon at bounding box center [348, 103] width 13 height 13
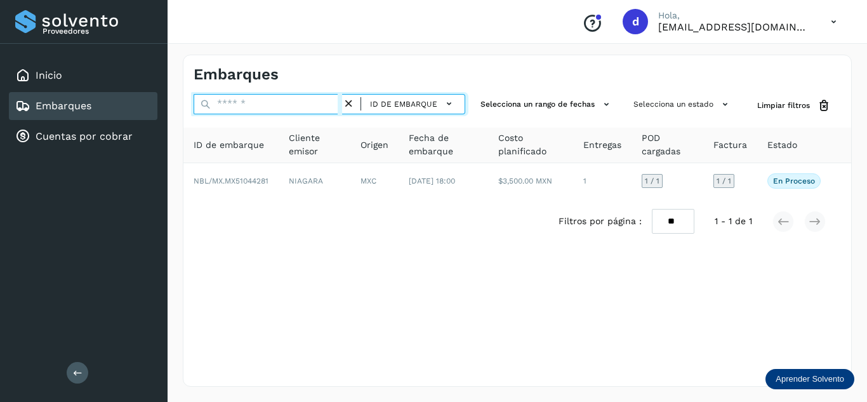
click at [323, 106] on input "text" at bounding box center [268, 104] width 149 height 20
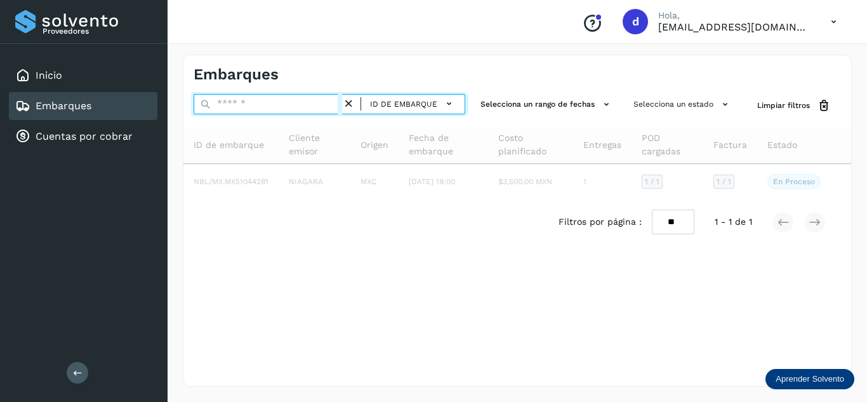
paste input "**********"
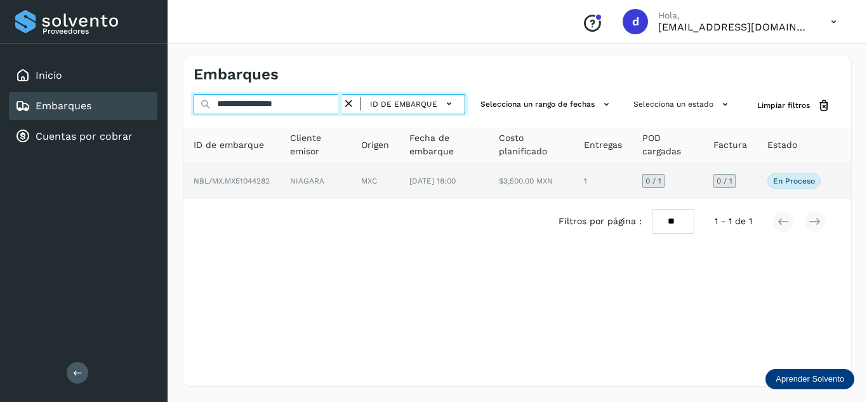
type input "**********"
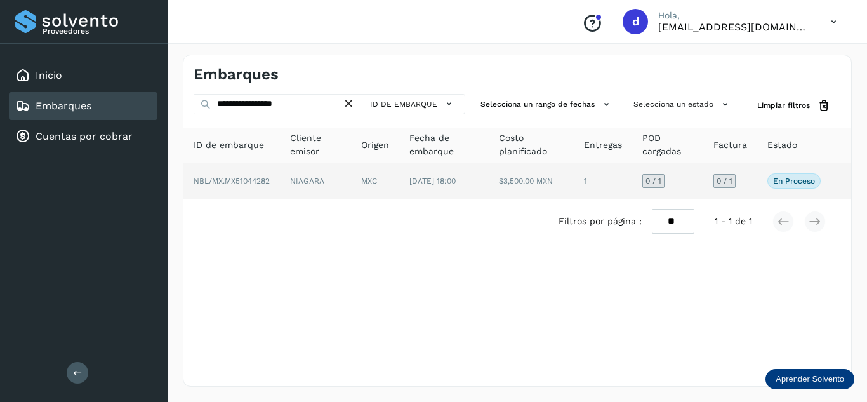
click at [257, 183] on span "NBL/MX.MX51044282" at bounding box center [232, 181] width 76 height 9
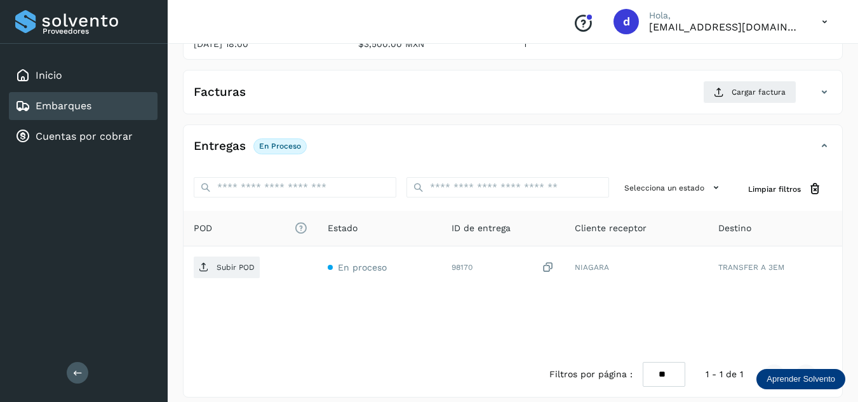
scroll to position [190, 0]
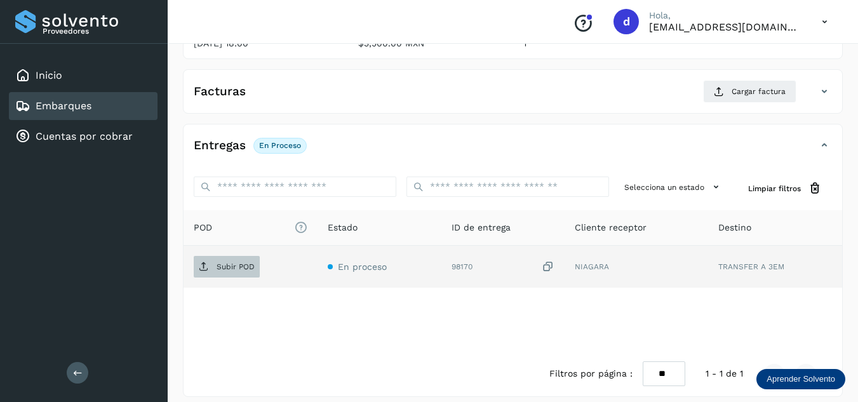
click at [241, 270] on p "Subir POD" at bounding box center [236, 266] width 38 height 9
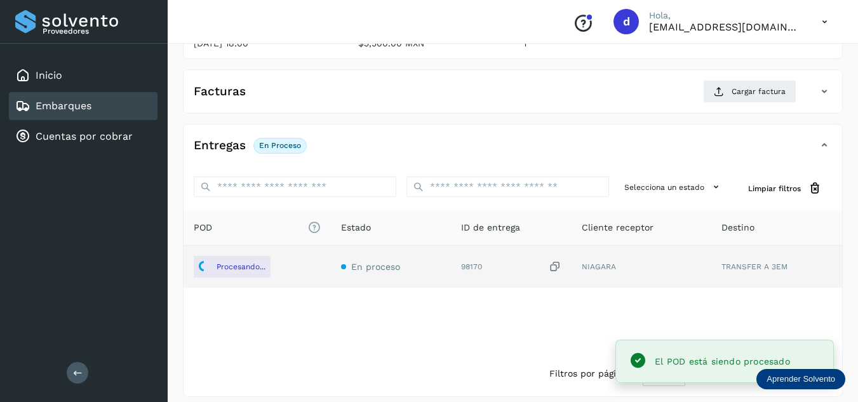
scroll to position [127, 0]
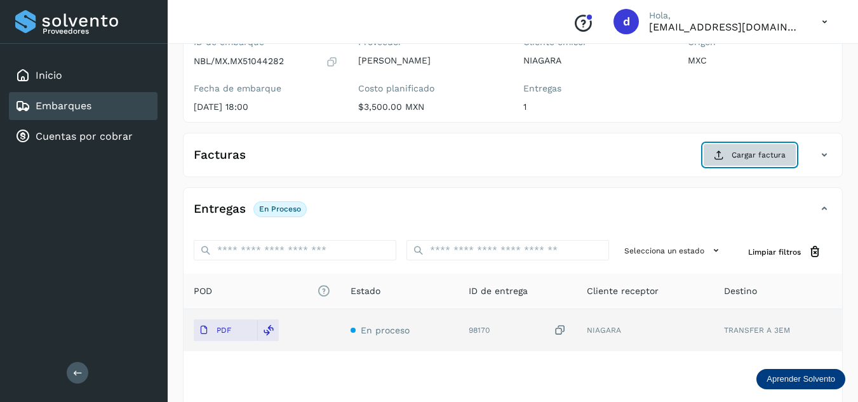
click at [739, 159] on span "Cargar factura" at bounding box center [758, 154] width 54 height 11
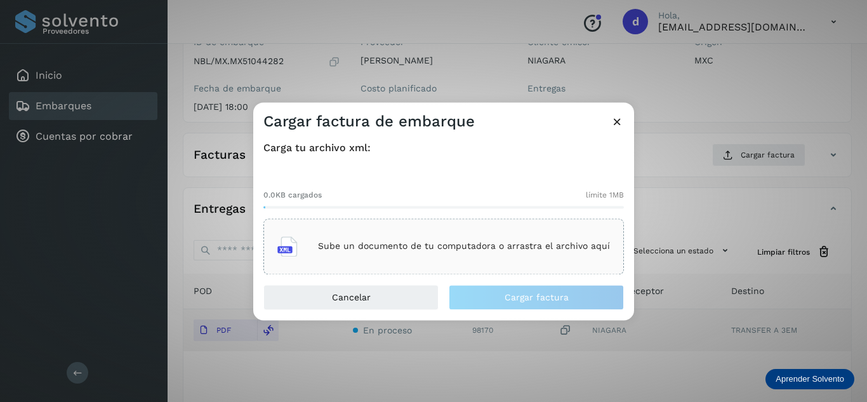
click at [528, 245] on p "Sube un documento de tu computadora o arrastra el archivo aquí" at bounding box center [464, 246] width 292 height 11
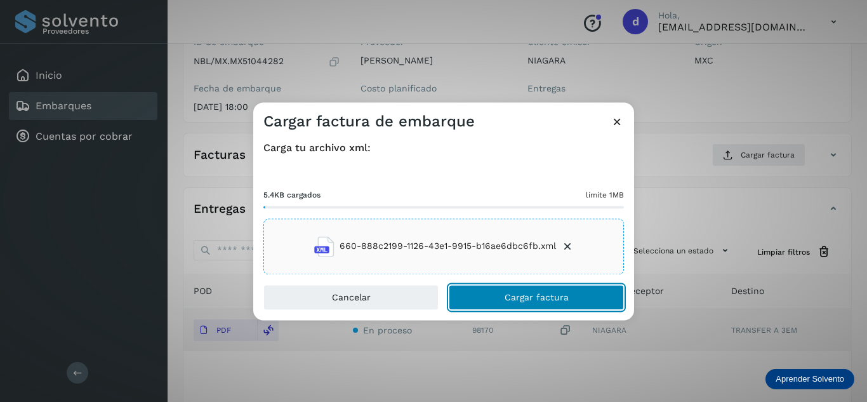
click at [531, 297] on span "Cargar factura" at bounding box center [537, 297] width 64 height 9
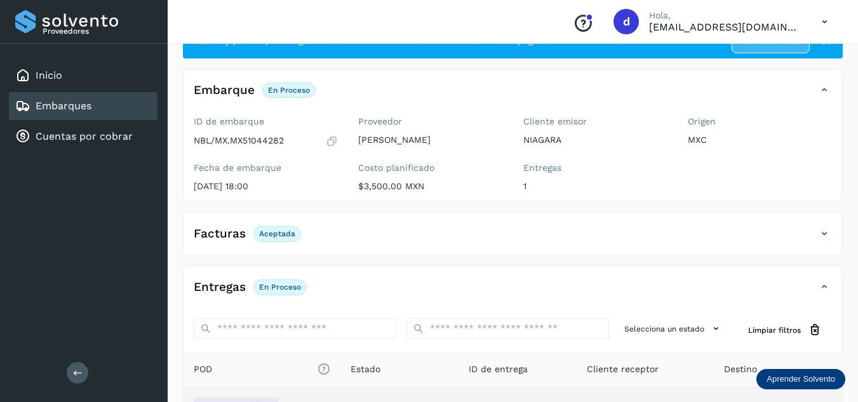
scroll to position [0, 0]
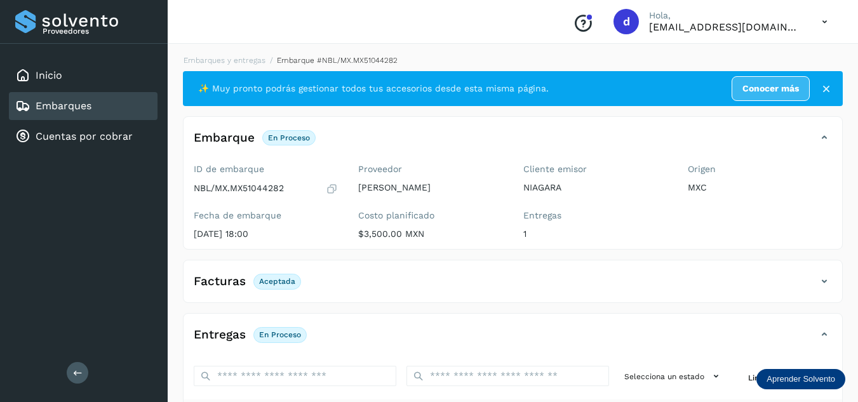
click at [248, 67] on div "Embarques y entregas Embarque #NBL/MX.MX51044282 ✨ Muy pronto podrás gestionar …" at bounding box center [513, 320] width 660 height 531
